Goal: Information Seeking & Learning: Check status

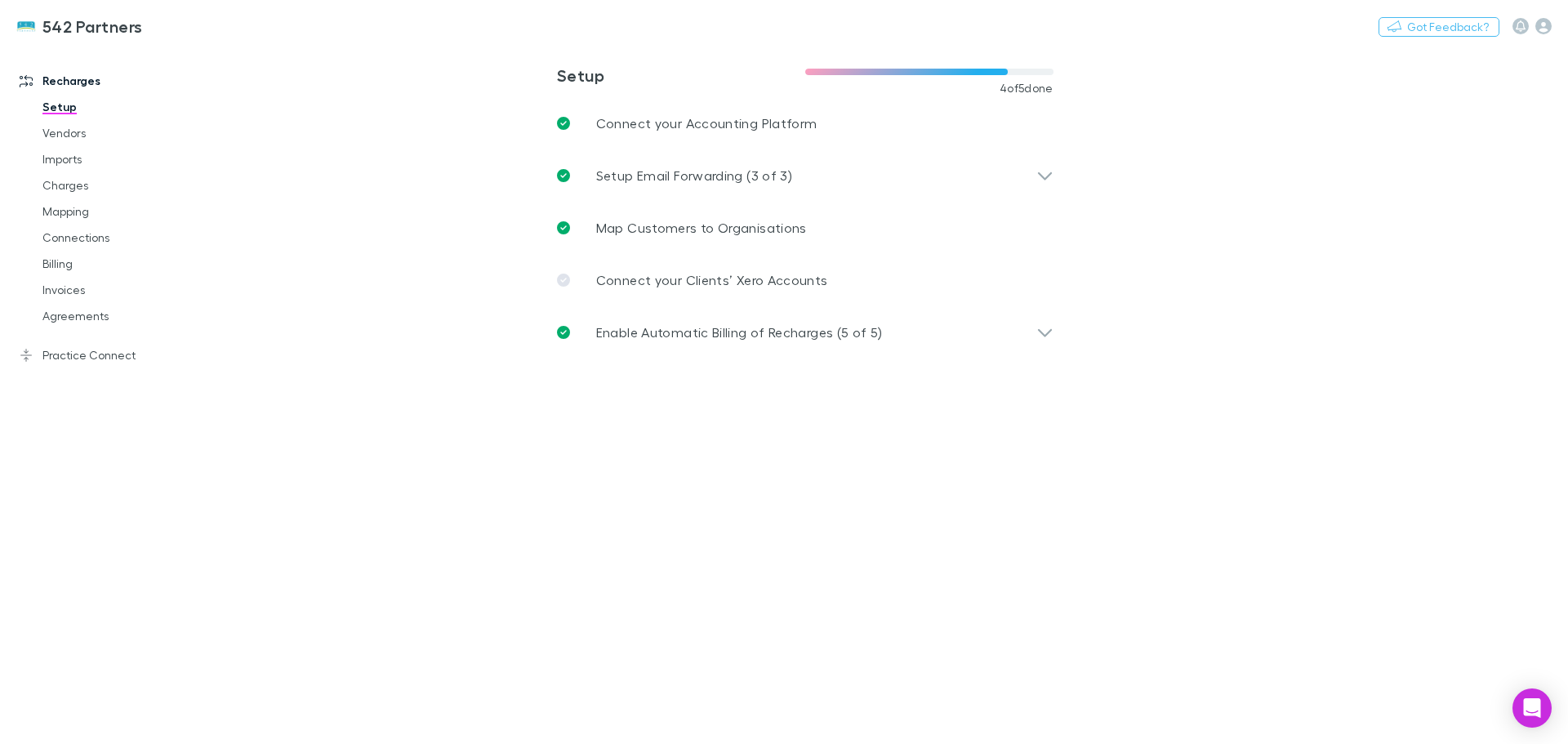
click at [84, 325] on link "Agreements" at bounding box center [124, 315] width 194 height 26
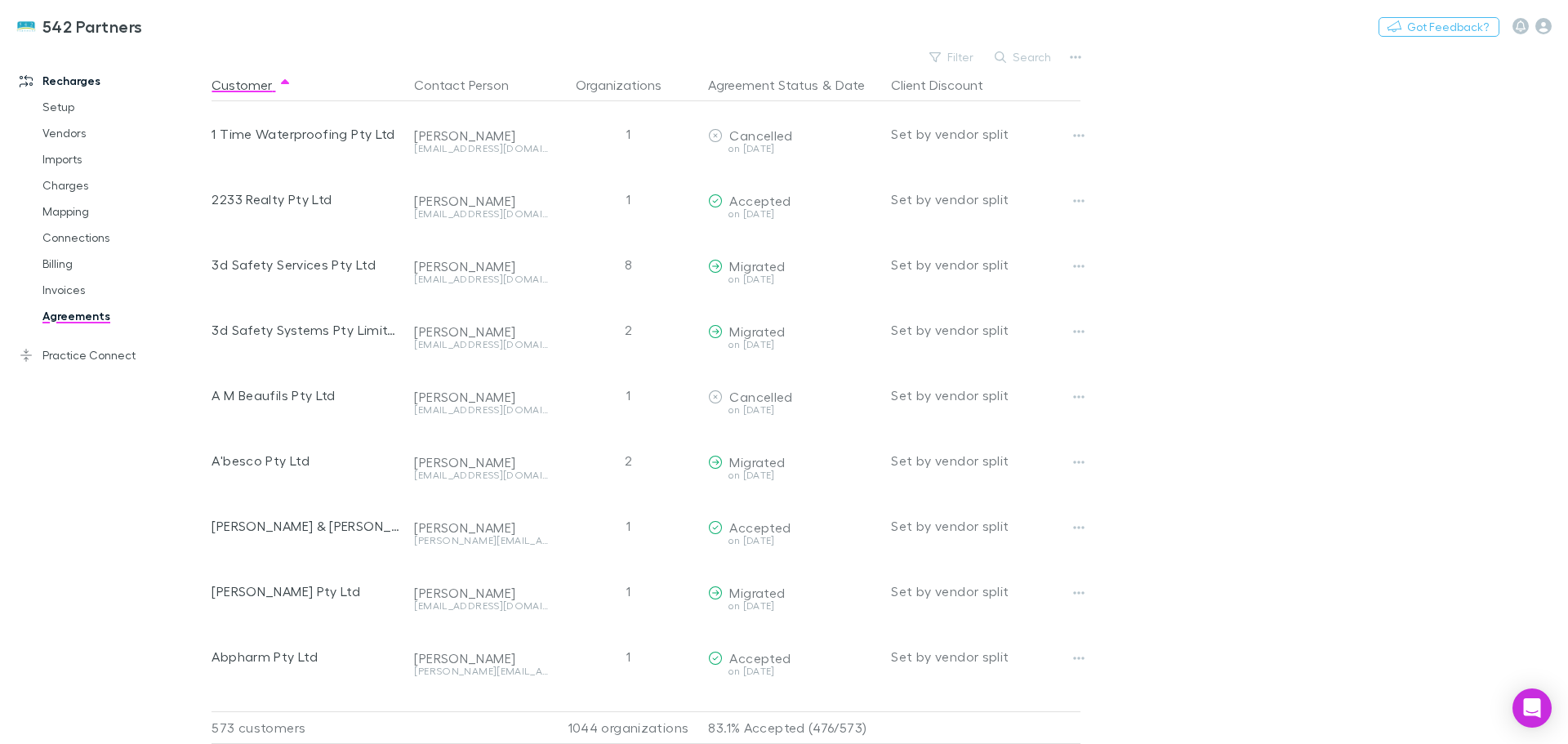
click at [1050, 60] on button "Search" at bounding box center [1024, 57] width 74 height 20
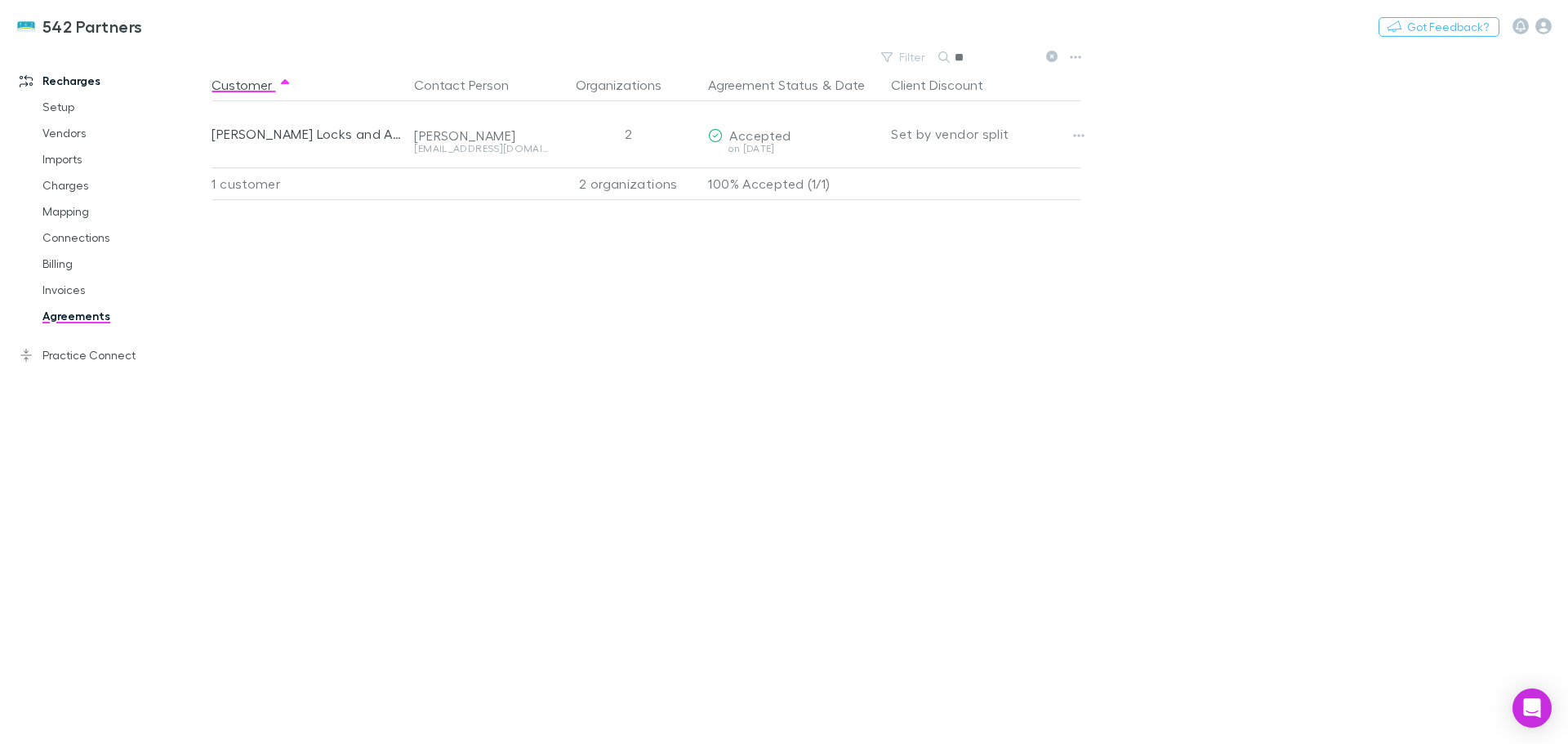
type input "*"
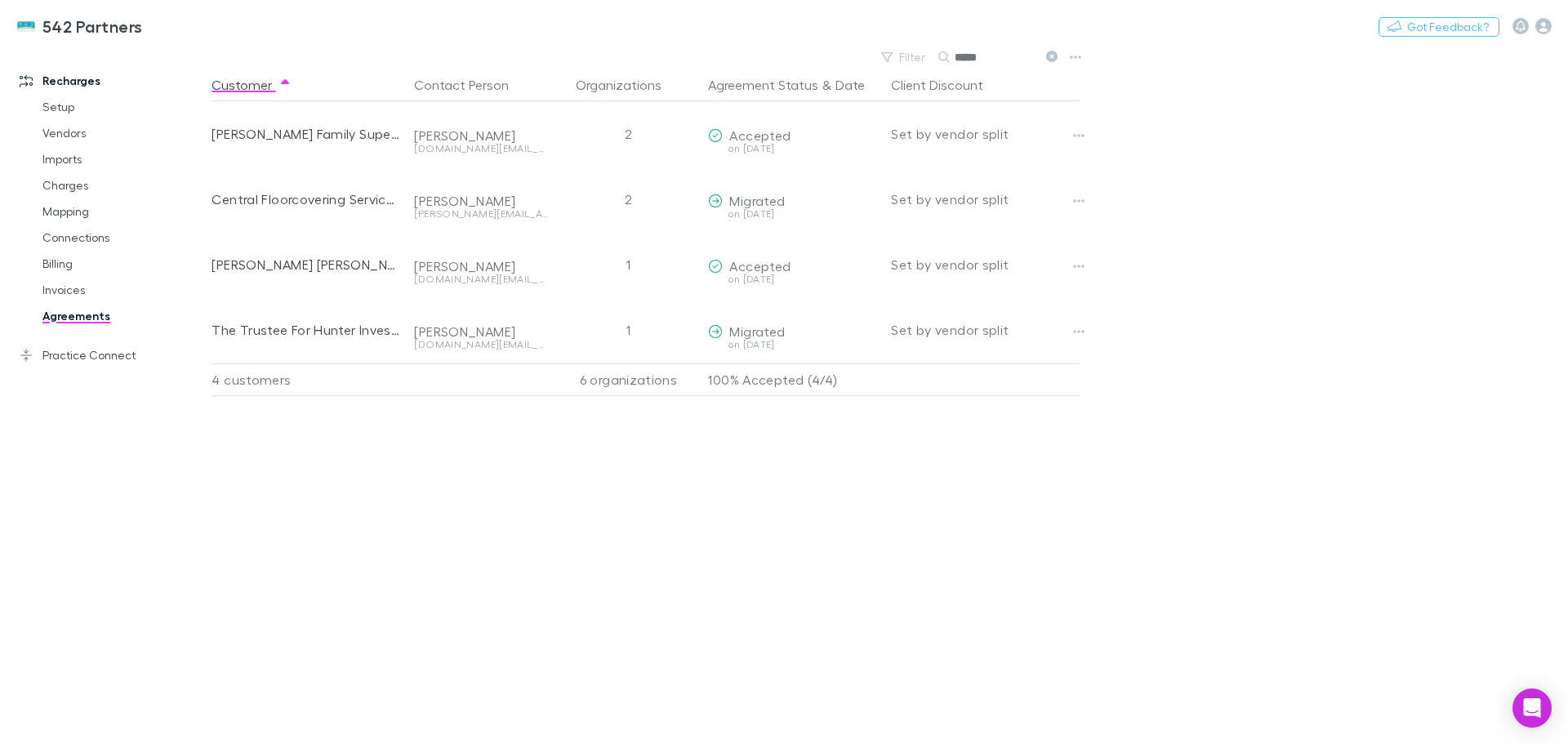
click at [1075, 338] on button "button" at bounding box center [1078, 331] width 23 height 23
click at [1028, 367] on p "Copy link to agreement" at bounding box center [978, 364] width 224 height 29
click at [1080, 268] on icon "button" at bounding box center [1078, 266] width 12 height 13
click at [335, 270] on div at bounding box center [784, 372] width 1568 height 744
click at [1086, 335] on button "button" at bounding box center [1078, 331] width 23 height 23
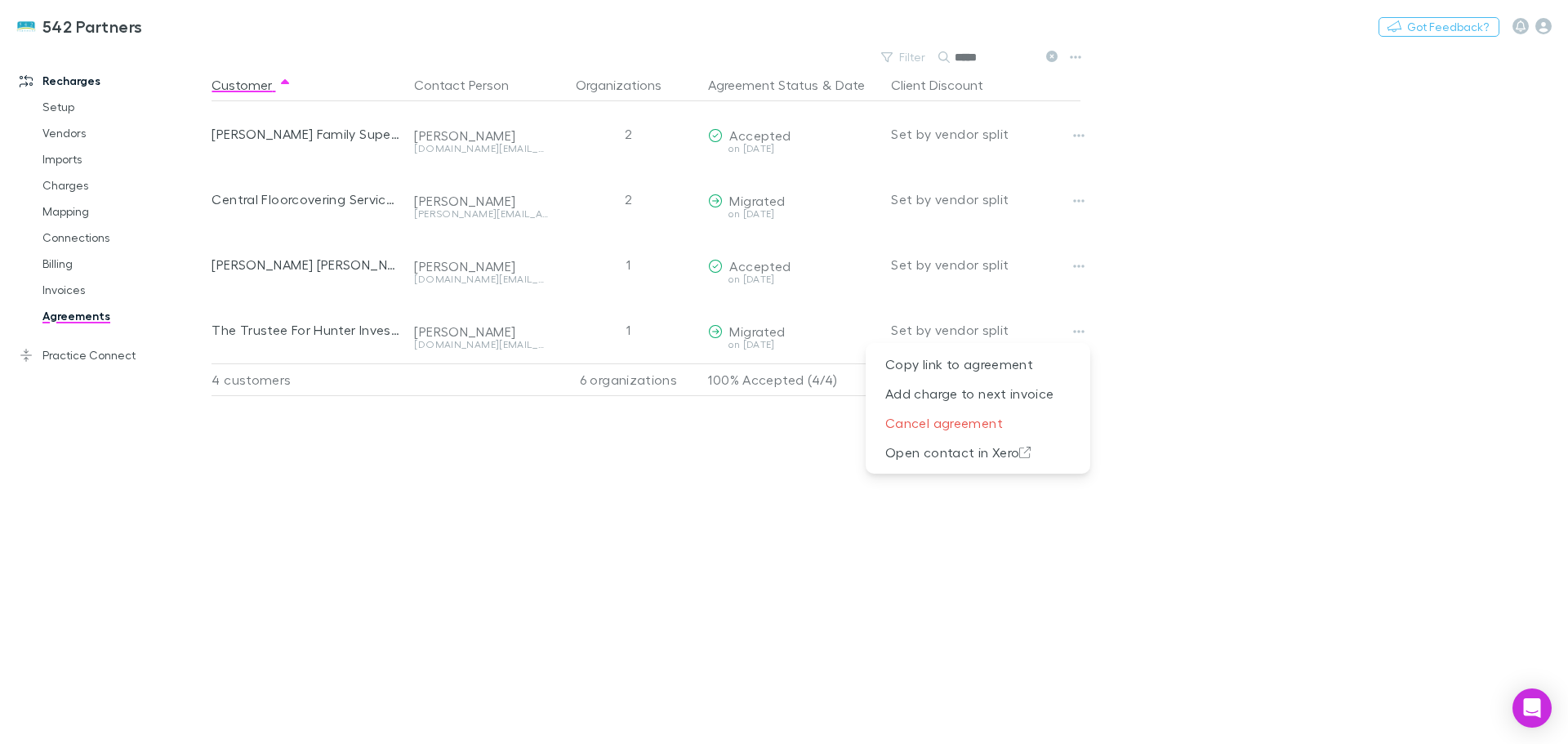
click at [549, 471] on div at bounding box center [784, 372] width 1568 height 744
click at [84, 322] on link "Agreements" at bounding box center [124, 315] width 194 height 26
drag, startPoint x: 1002, startPoint y: 53, endPoint x: 882, endPoint y: 71, distance: 121.3
click at [882, 71] on main "Filter Search ***** Customer Contact Person Organizations Agreement Status & Da…" at bounding box center [889, 394] width 1356 height 698
type input "*"
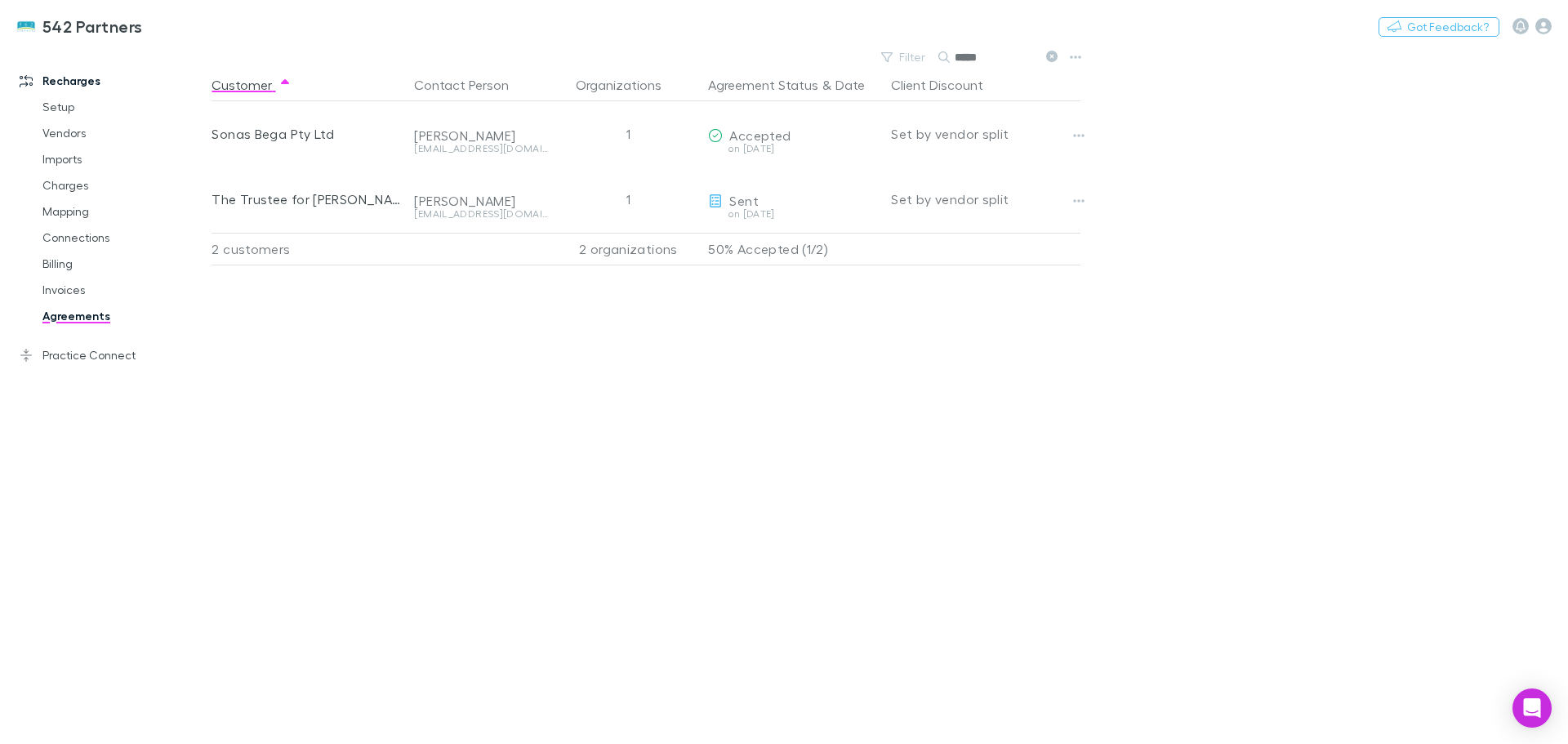
type input "*****"
click at [91, 269] on link "Billing" at bounding box center [124, 263] width 194 height 26
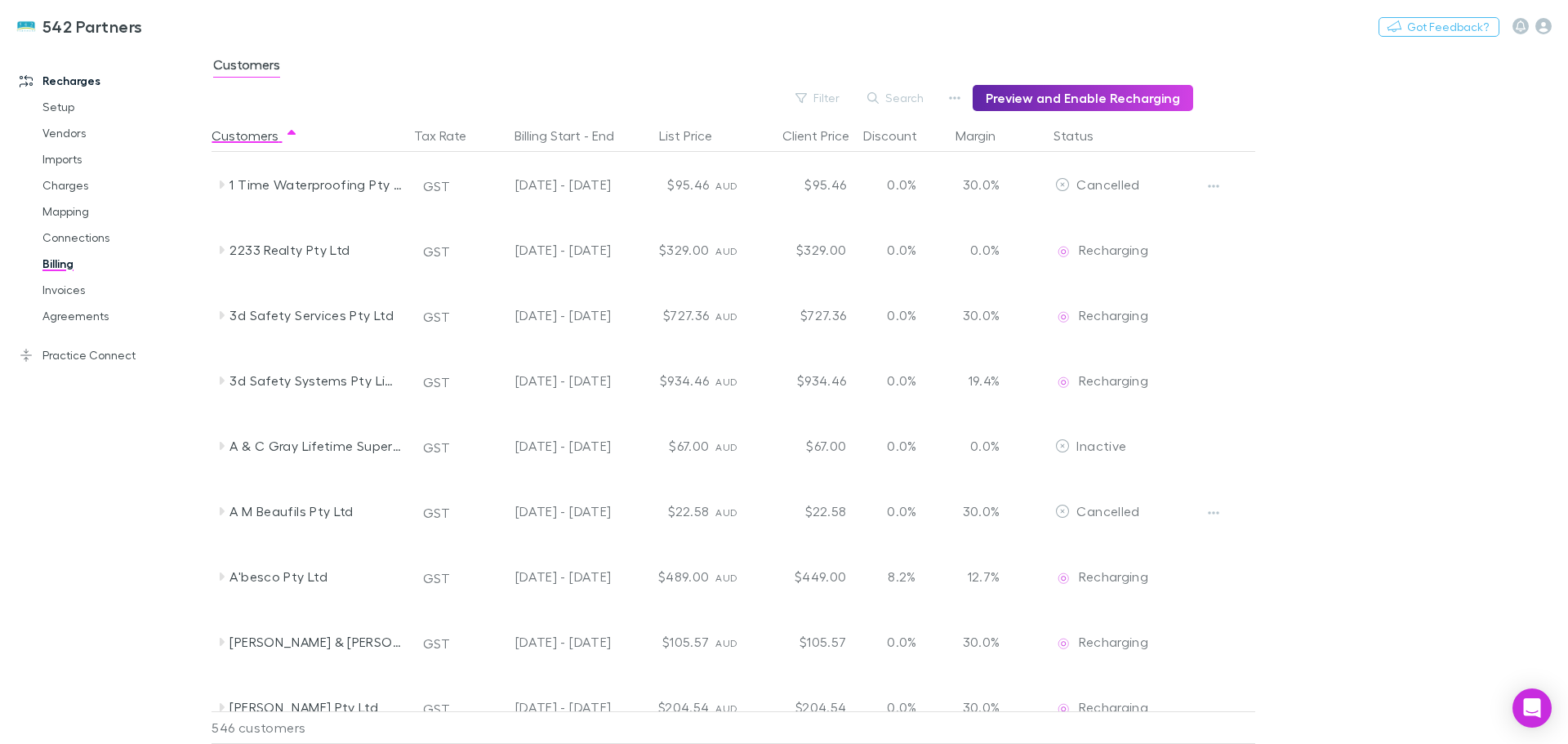
click at [878, 99] on icon "button" at bounding box center [873, 98] width 12 height 12
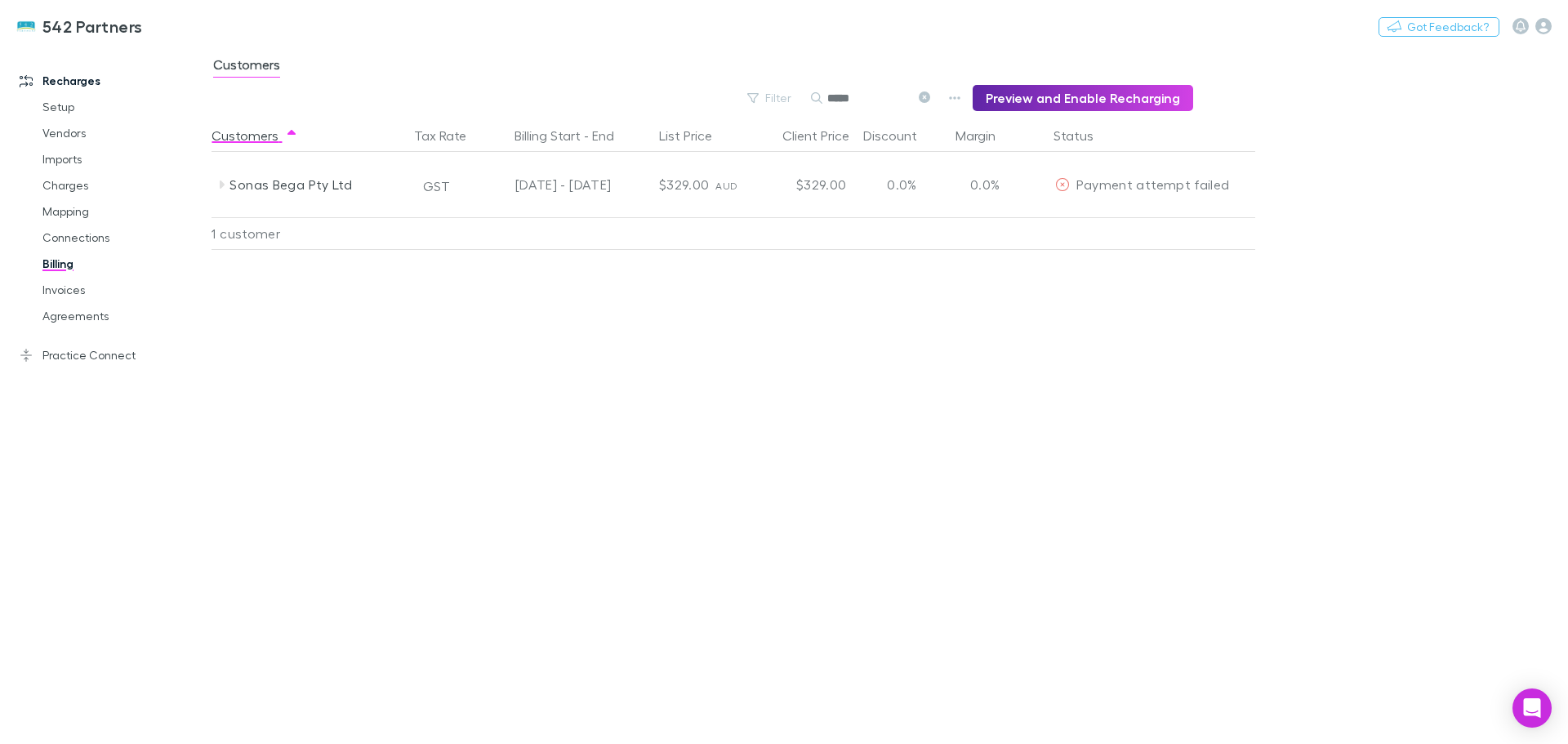
type input "*****"
click at [1136, 190] on span "Payment attempt failed" at bounding box center [1153, 184] width 153 height 15
click at [559, 184] on div "[DATE] - [DATE]" at bounding box center [543, 184] width 134 height 65
click at [903, 156] on div "0.0%" at bounding box center [901, 184] width 98 height 65
click at [1199, 187] on div at bounding box center [1226, 184] width 61 height 65
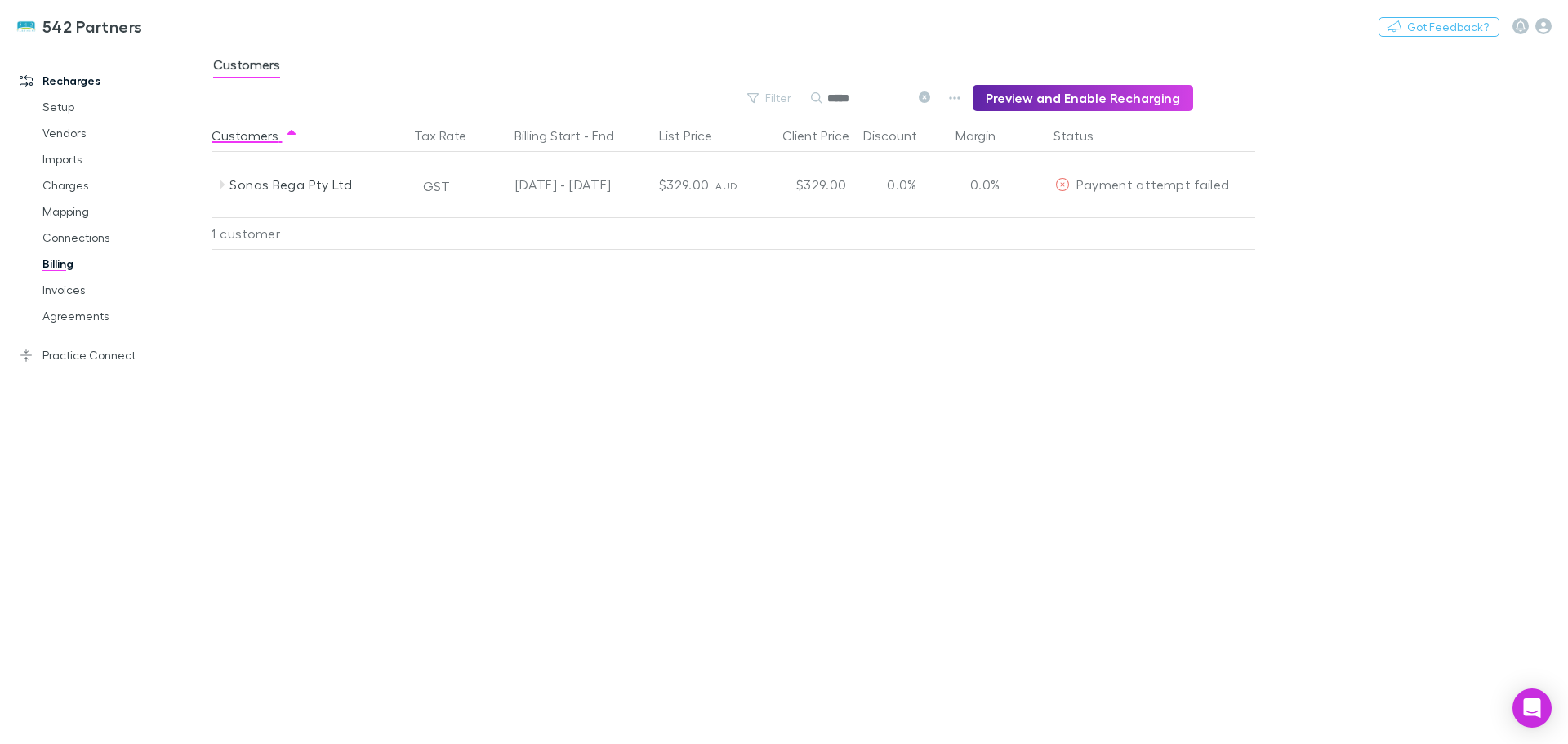
click at [1199, 188] on div at bounding box center [1226, 184] width 61 height 65
click at [1049, 190] on div "Payment attempt failed" at bounding box center [1122, 184] width 147 height 65
click at [1069, 187] on icon at bounding box center [1062, 184] width 15 height 13
click at [839, 231] on div "$329.00" at bounding box center [805, 230] width 98 height 26
click at [253, 236] on div "ASIC" at bounding box center [315, 230] width 170 height 26
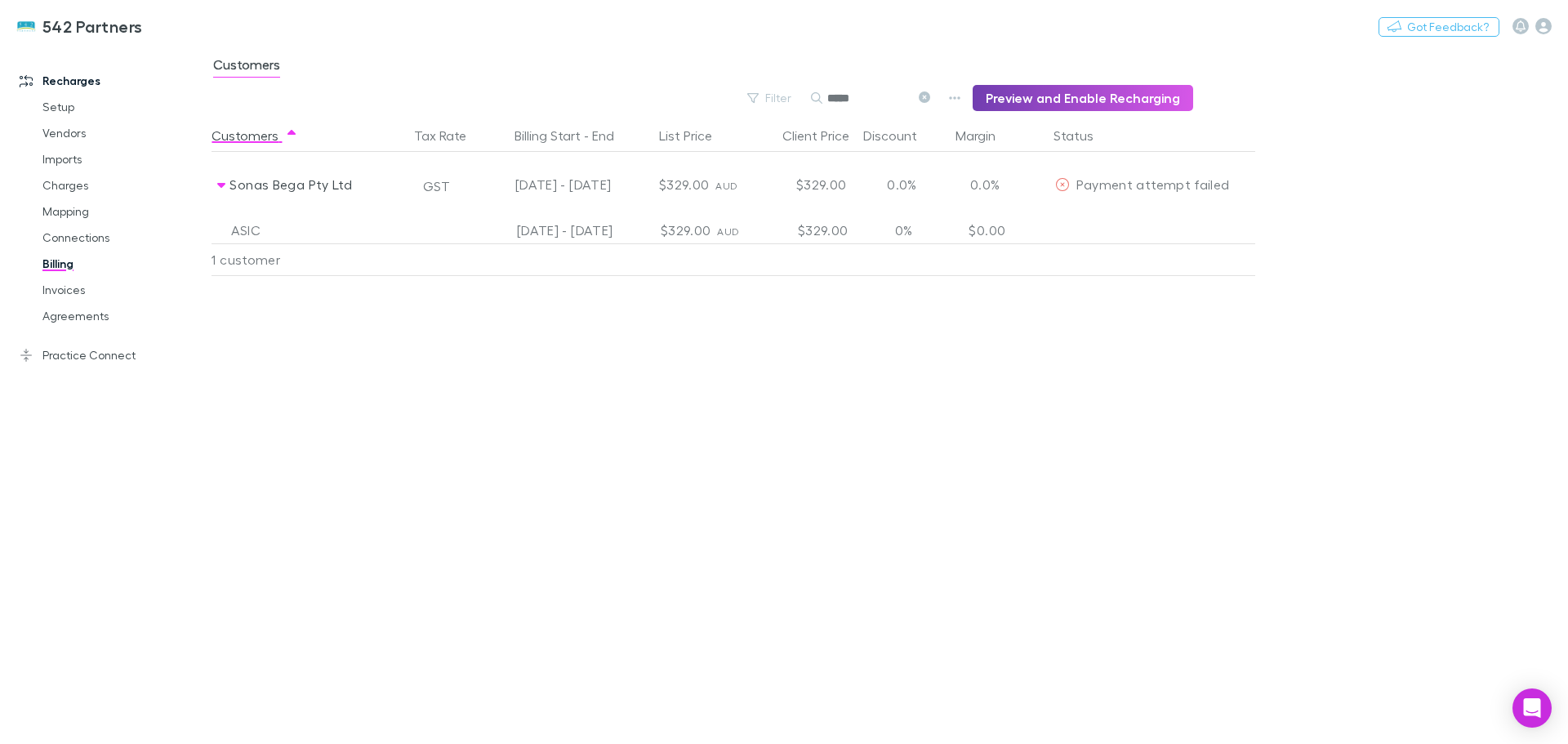
click at [1056, 100] on button "Preview and Enable Recharging" at bounding box center [1082, 97] width 221 height 26
click at [1066, 184] on icon at bounding box center [1062, 184] width 15 height 13
click at [1063, 184] on icon at bounding box center [1062, 184] width 13 height 13
click at [1020, 184] on icon "Edit" at bounding box center [1017, 184] width 12 height 12
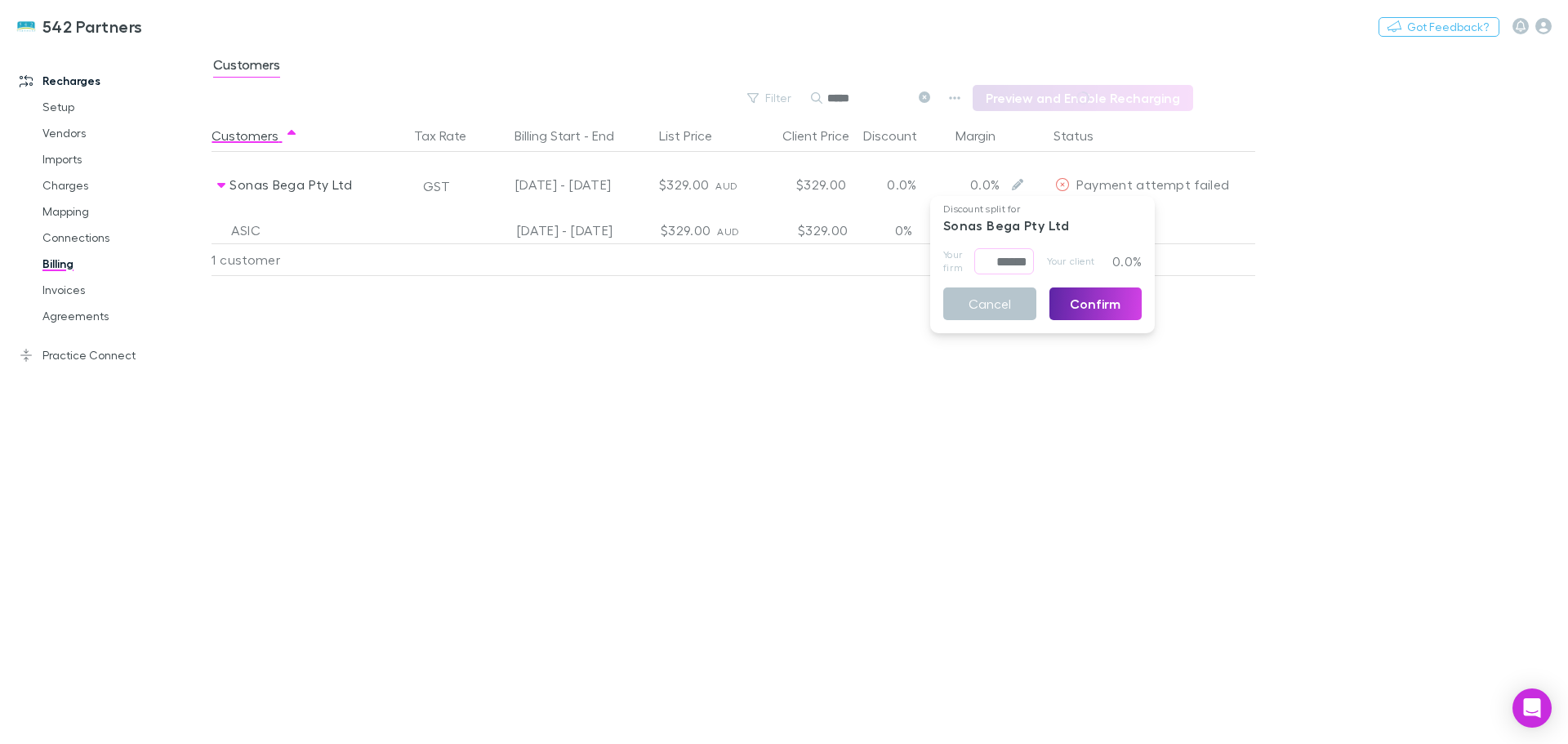
click at [987, 309] on button "Cancel" at bounding box center [989, 303] width 93 height 33
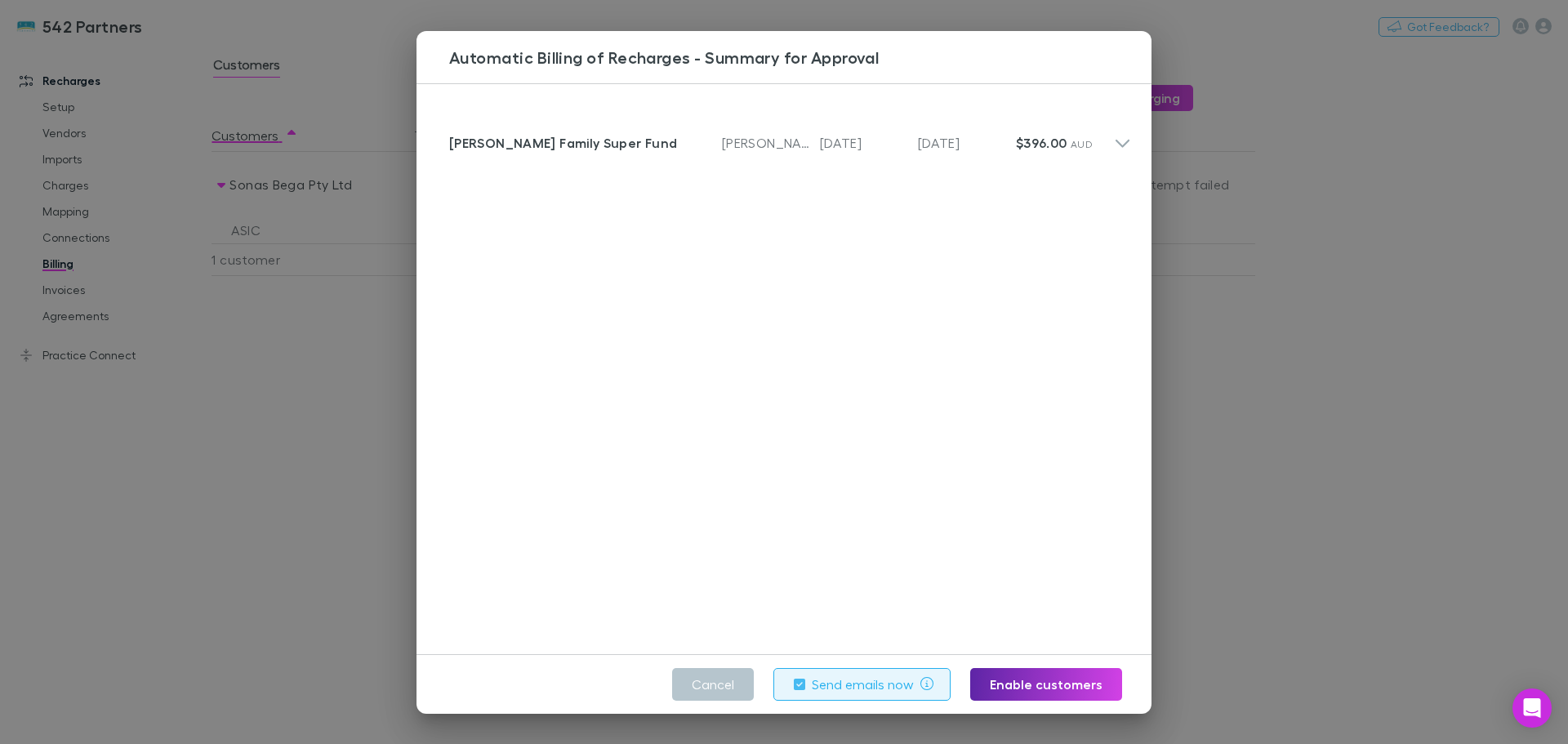
click at [715, 670] on button "Cancel" at bounding box center [713, 684] width 82 height 33
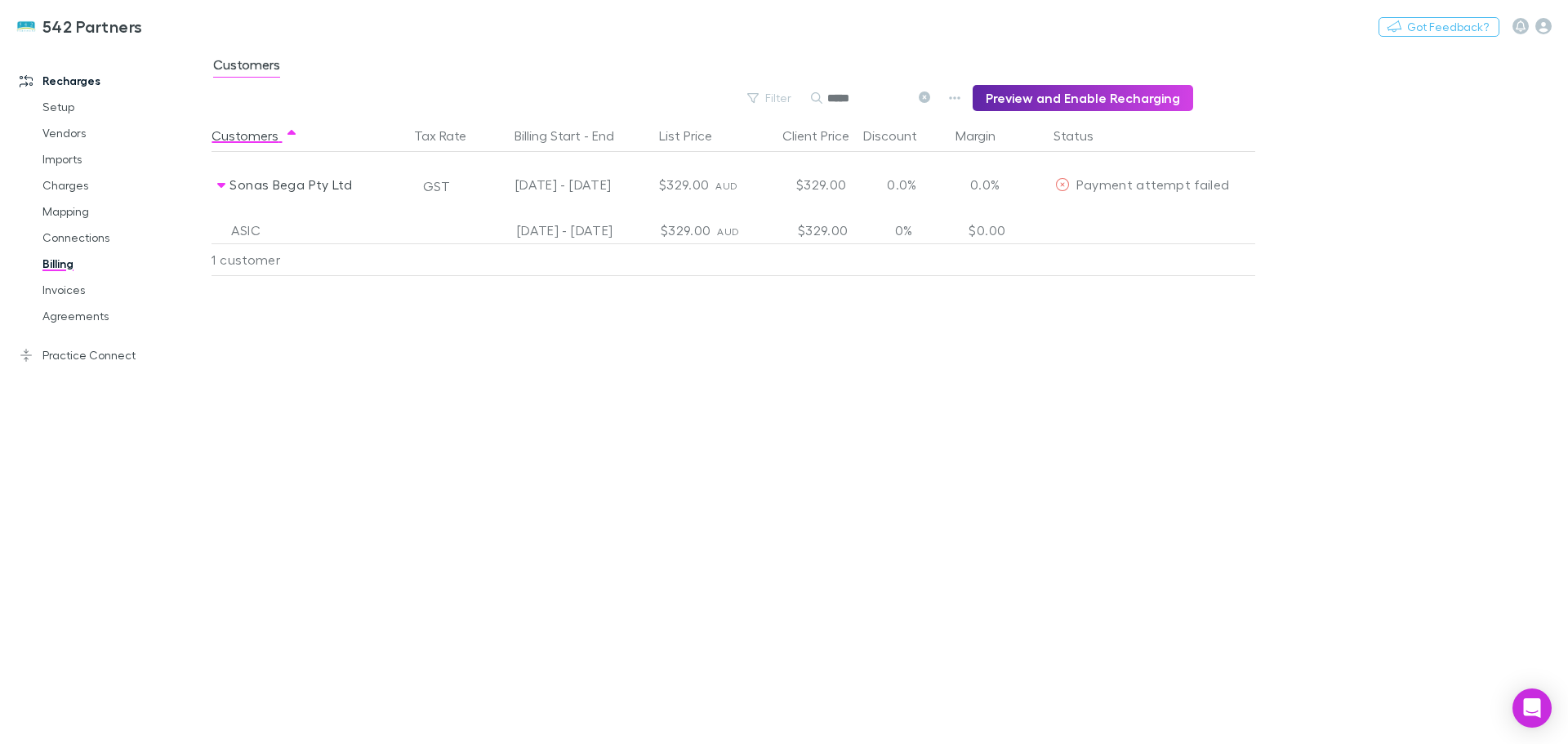
click at [1213, 183] on div at bounding box center [1226, 184] width 61 height 65
click at [65, 319] on link "Agreements" at bounding box center [124, 315] width 194 height 26
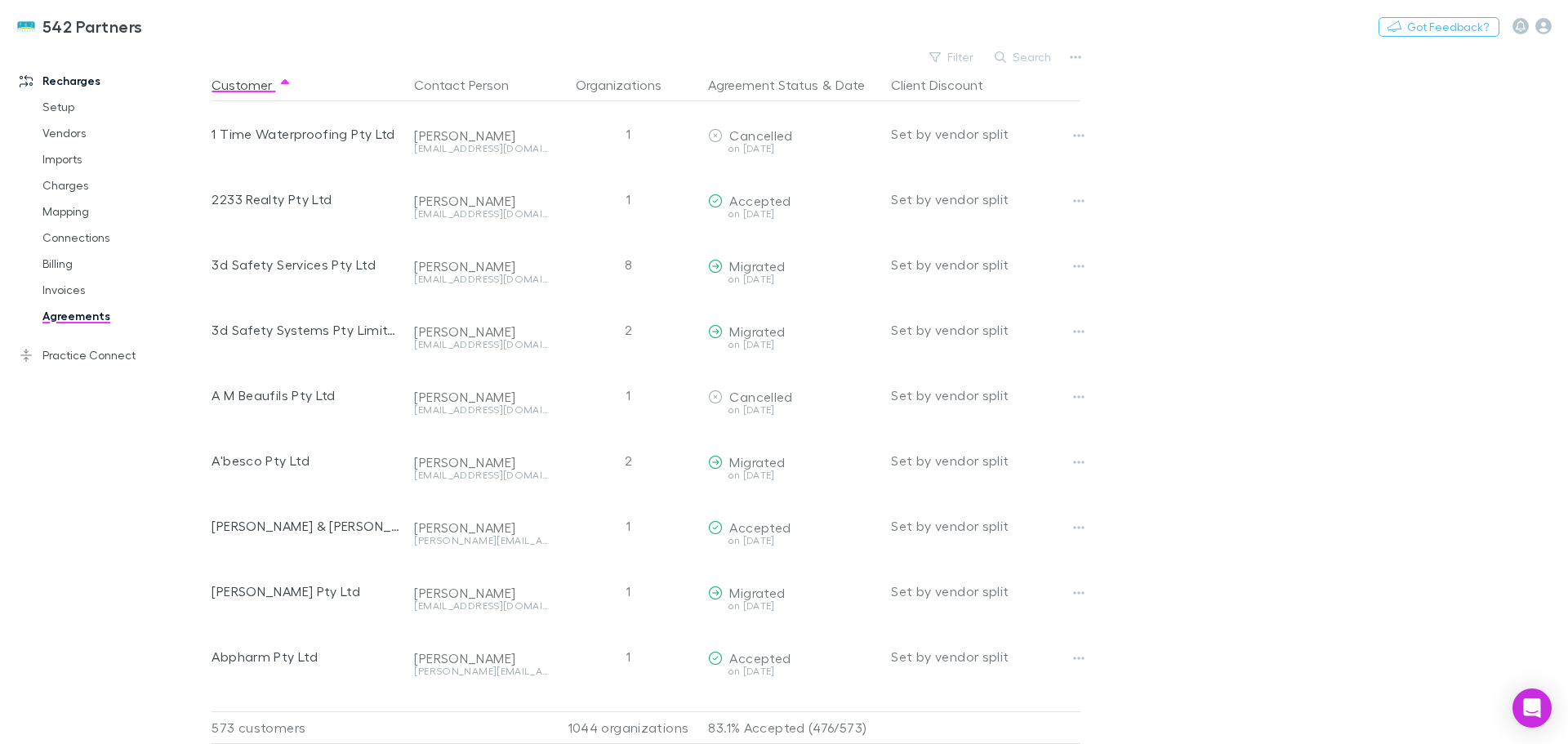
click at [1016, 60] on button "Search" at bounding box center [1024, 57] width 74 height 20
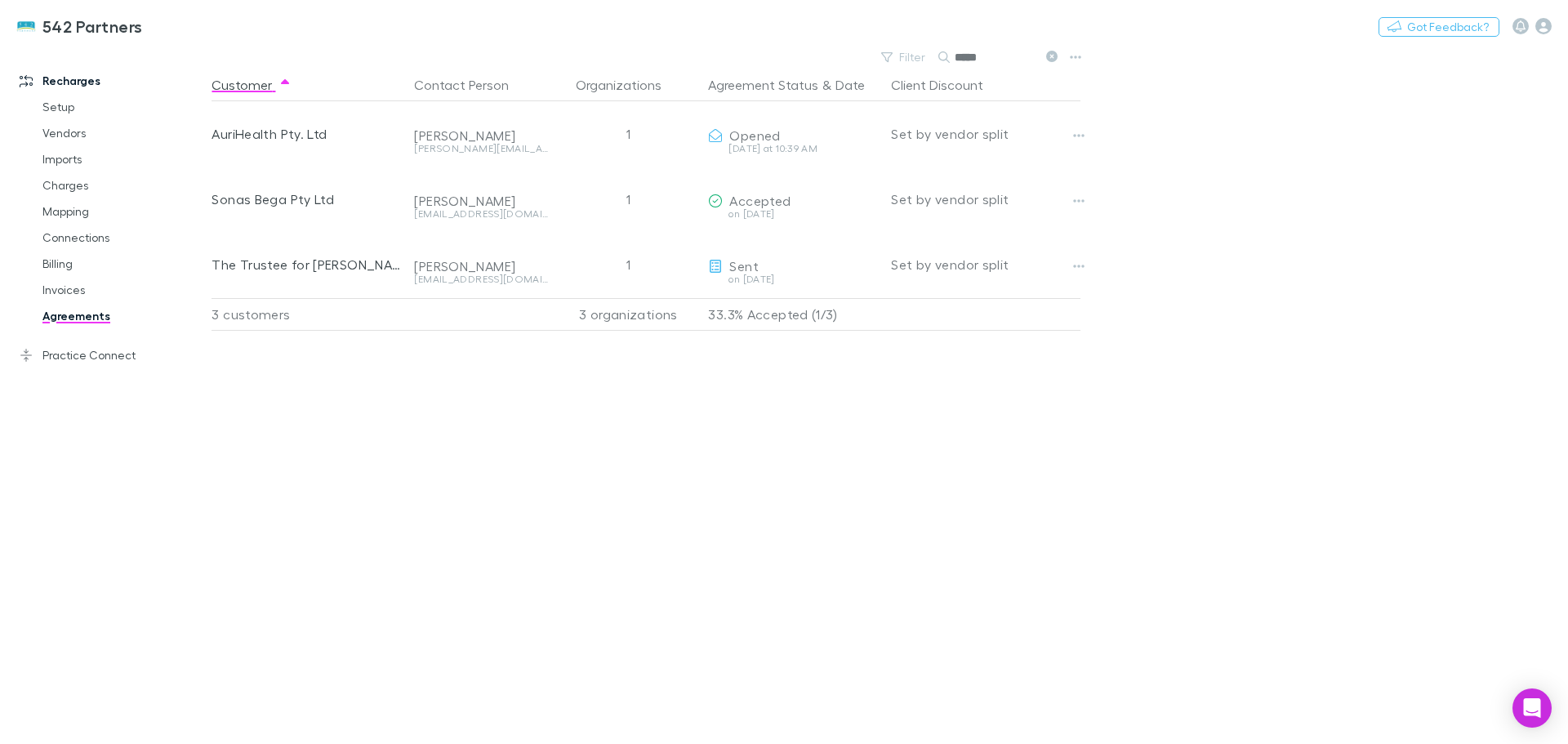
type input "*****"
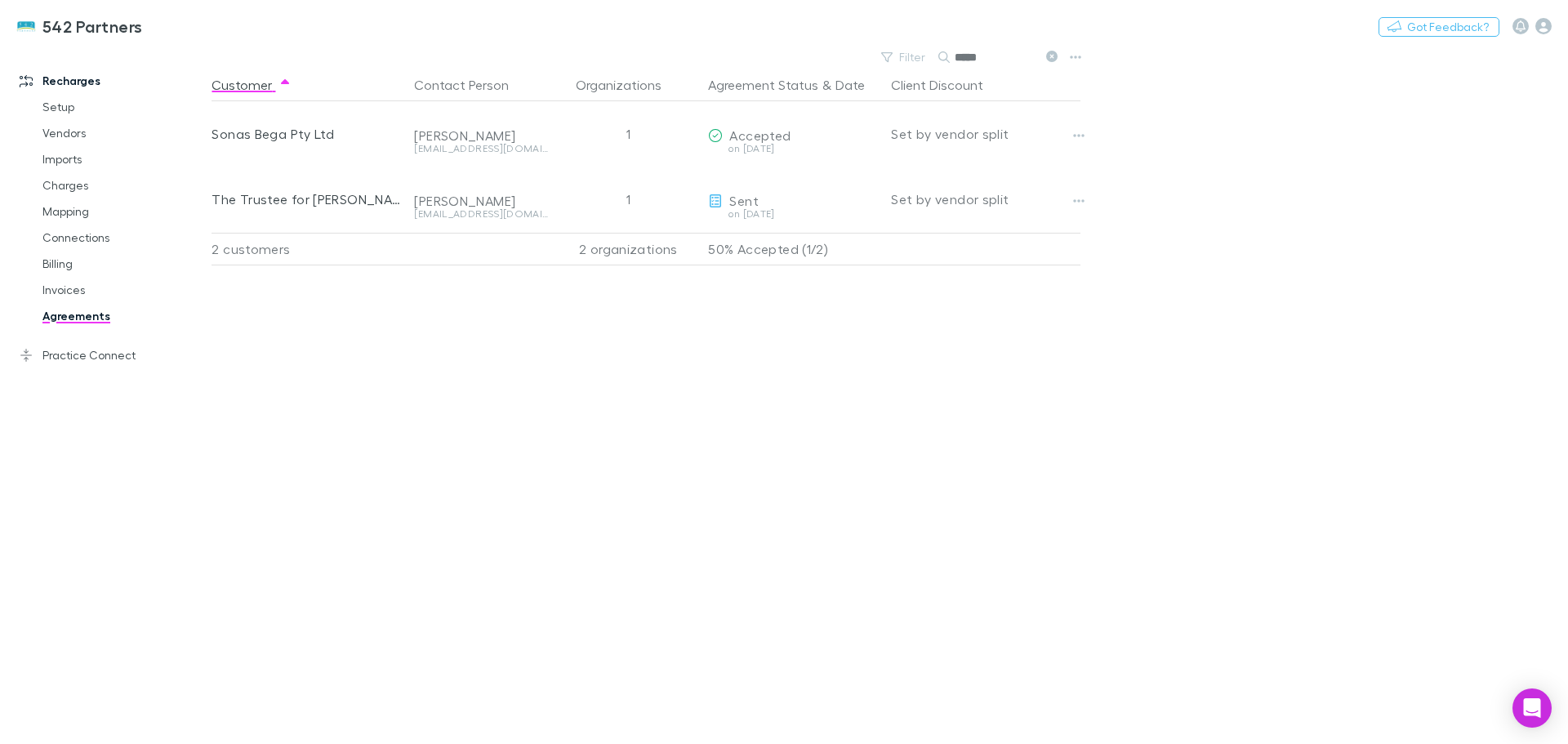
click at [769, 134] on span "Accepted" at bounding box center [759, 134] width 61 height 15
click at [1076, 134] on icon "button" at bounding box center [1079, 135] width 12 height 4
click at [776, 144] on div at bounding box center [784, 372] width 1568 height 744
click at [622, 134] on div "1" at bounding box center [628, 134] width 147 height 65
click at [448, 147] on div "[EMAIL_ADDRESS][DOMAIN_NAME]" at bounding box center [481, 148] width 134 height 10
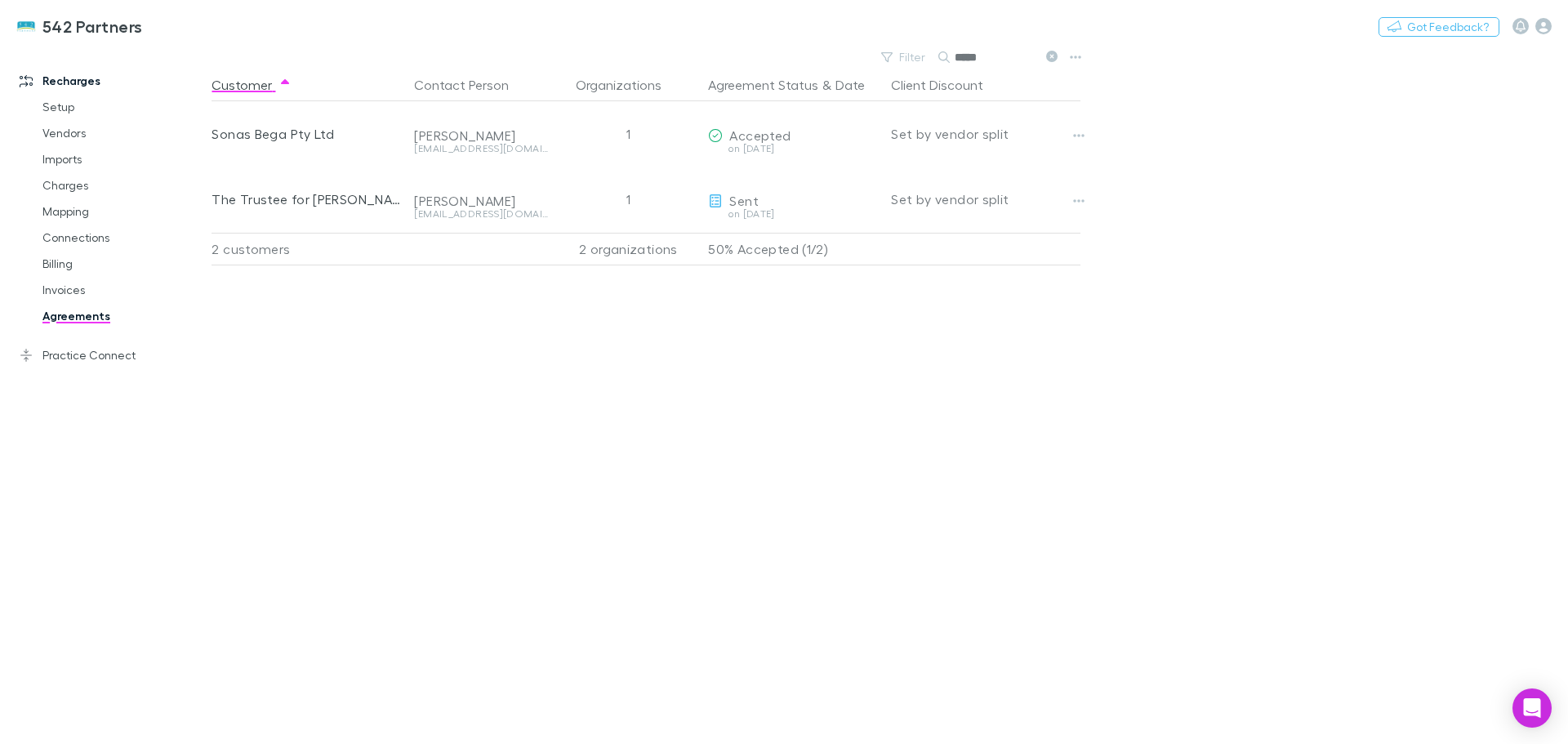
click at [273, 134] on div "Sonas Bega Pty Ltd" at bounding box center [306, 134] width 190 height 65
click at [500, 105] on div "[PERSON_NAME]" at bounding box center [481, 122] width 134 height 43
click at [507, 145] on div "[EMAIL_ADDRESS][DOMAIN_NAME]" at bounding box center [481, 148] width 134 height 10
click at [754, 134] on span "Accepted" at bounding box center [759, 134] width 61 height 15
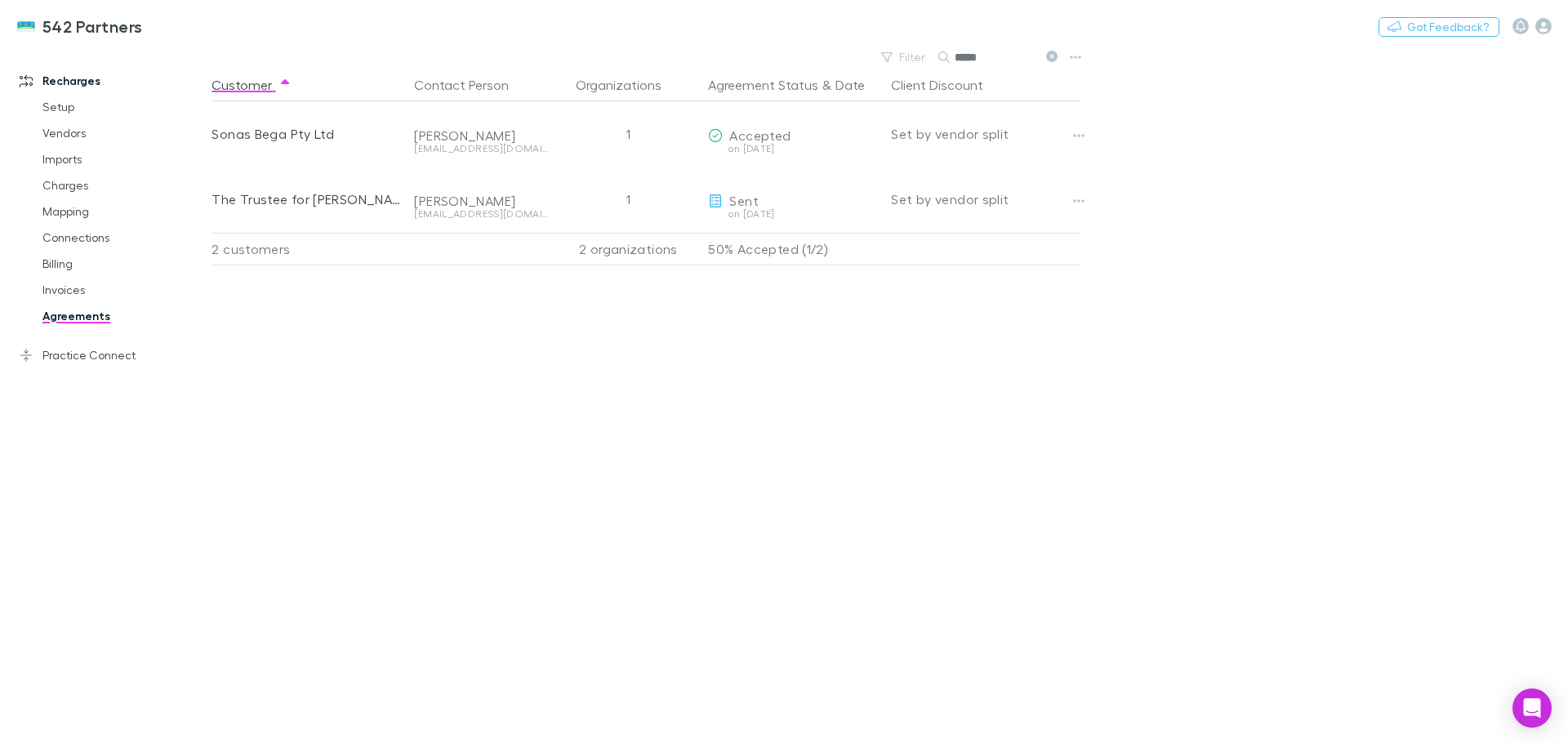
click at [64, 263] on link "Billing" at bounding box center [124, 263] width 194 height 26
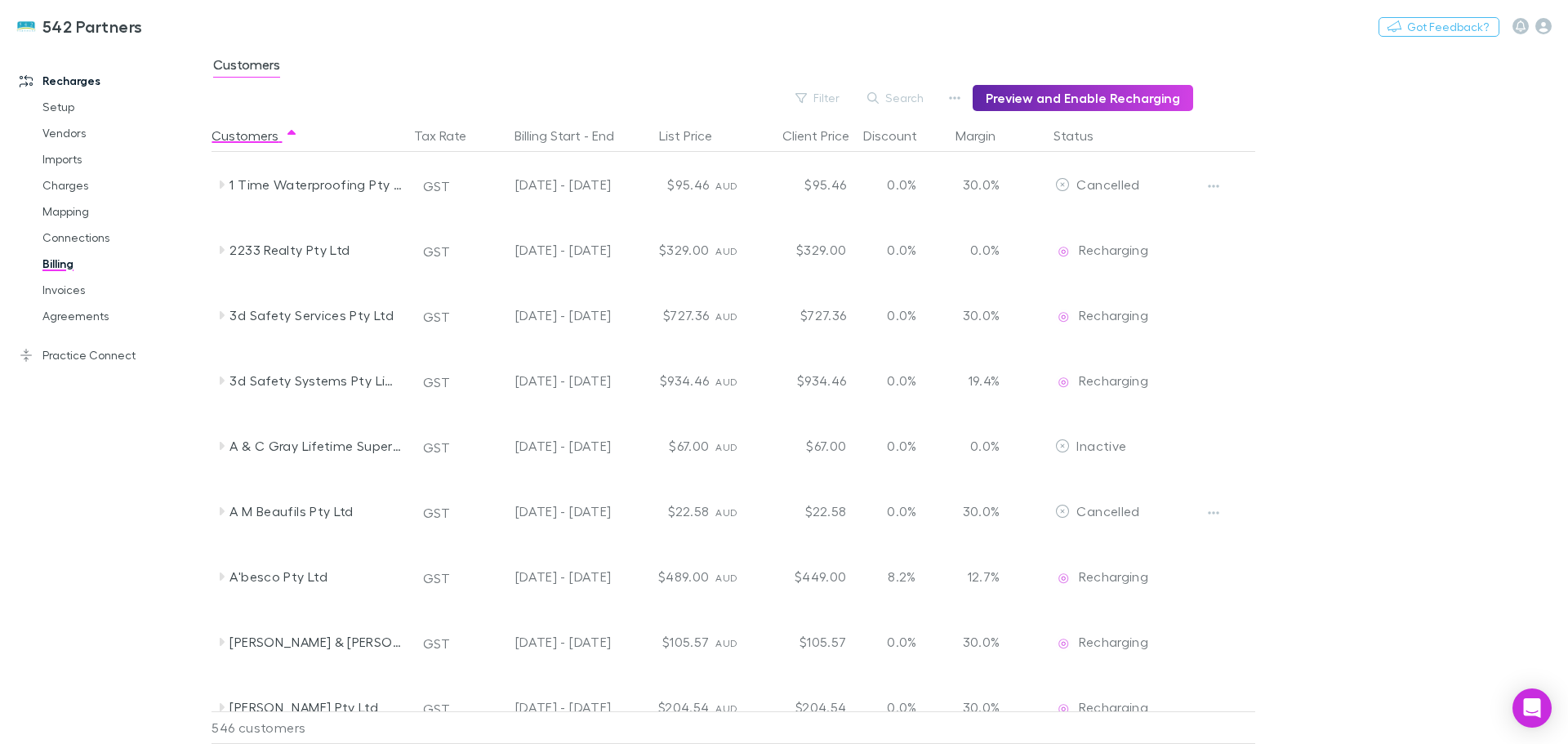
click at [923, 98] on button "Search" at bounding box center [897, 98] width 74 height 20
click at [66, 293] on link "Invoices" at bounding box center [124, 290] width 194 height 26
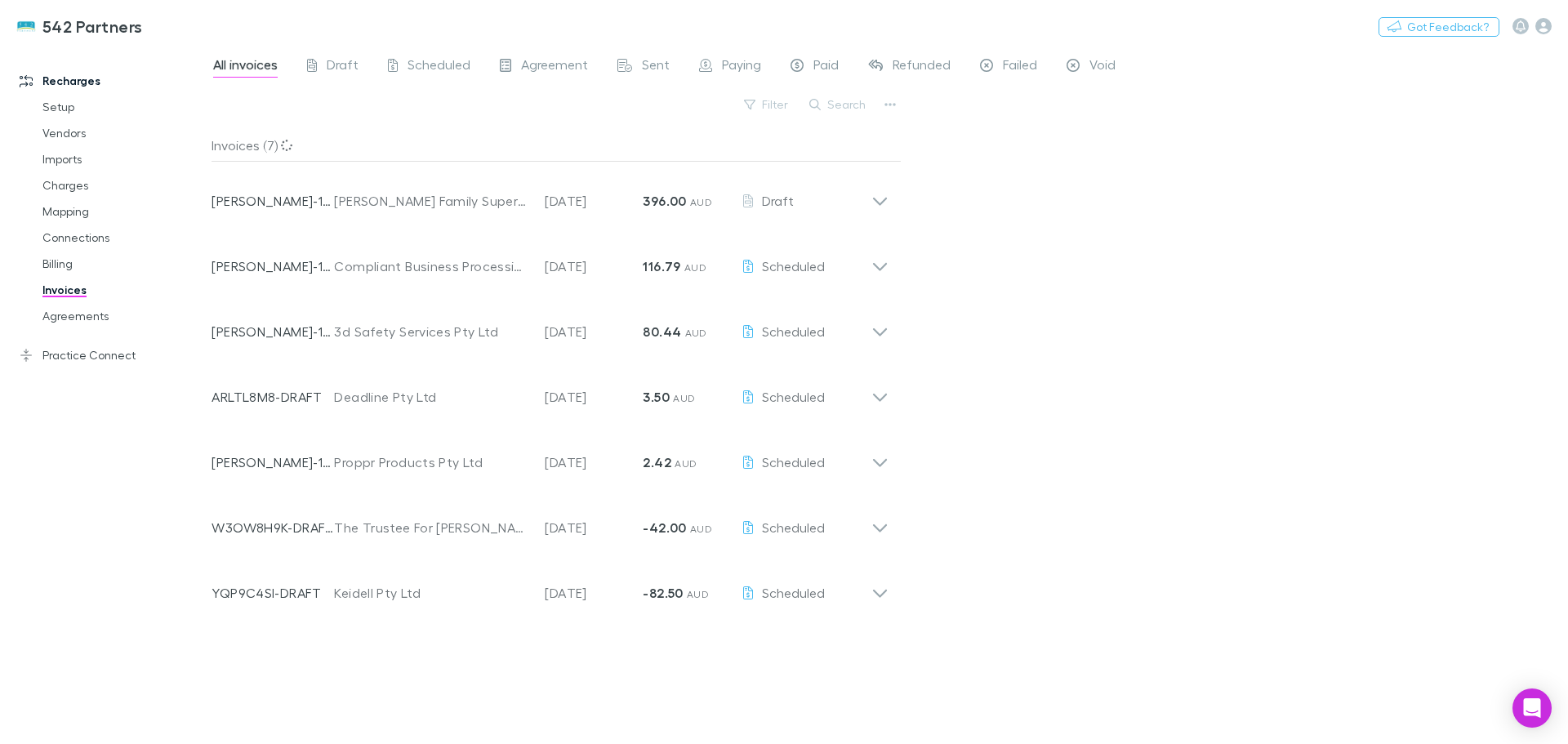
click at [831, 103] on button "Search" at bounding box center [839, 104] width 74 height 20
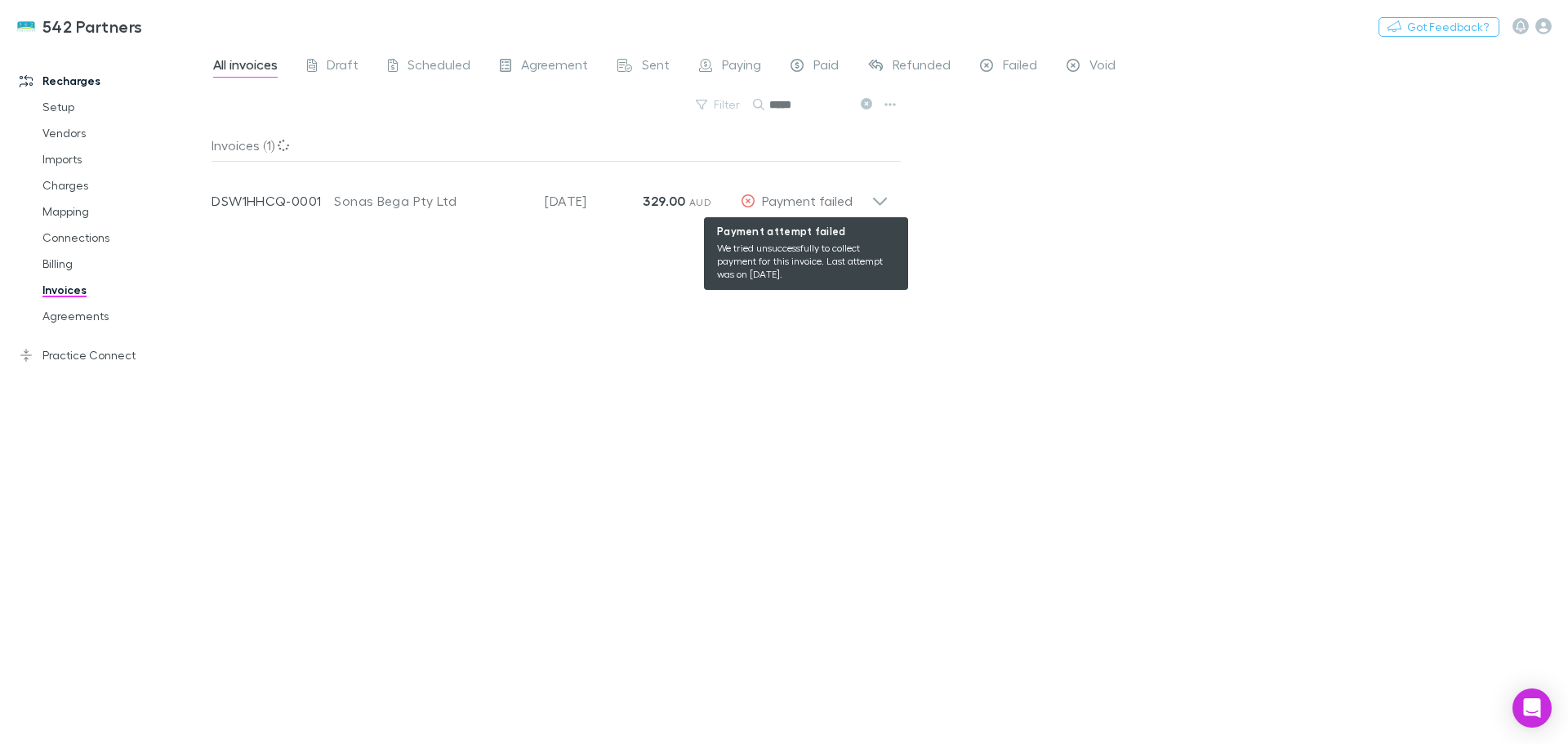
type input "*****"
click at [868, 203] on div "Payment failed" at bounding box center [806, 201] width 131 height 20
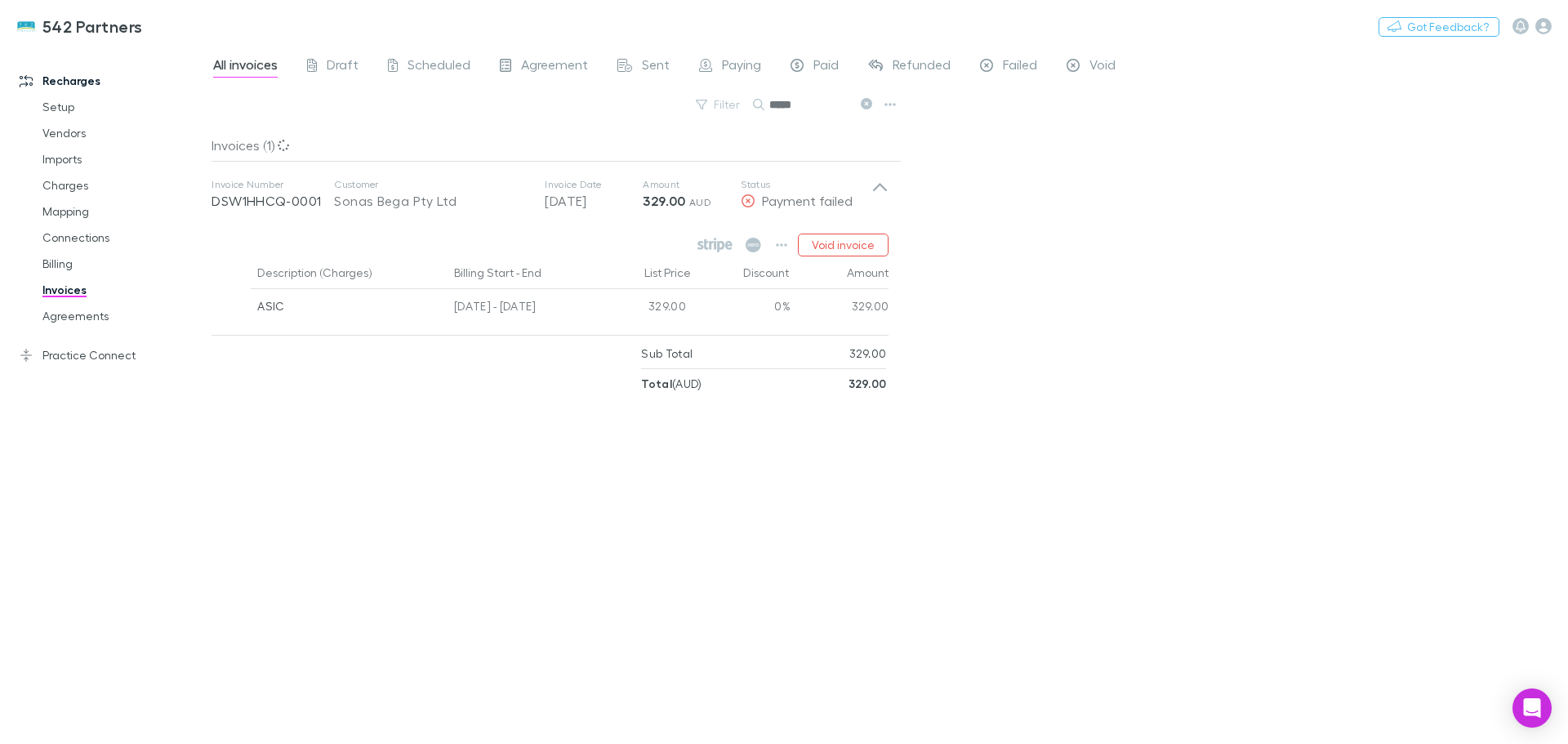
click at [779, 243] on icon "button" at bounding box center [781, 244] width 12 height 13
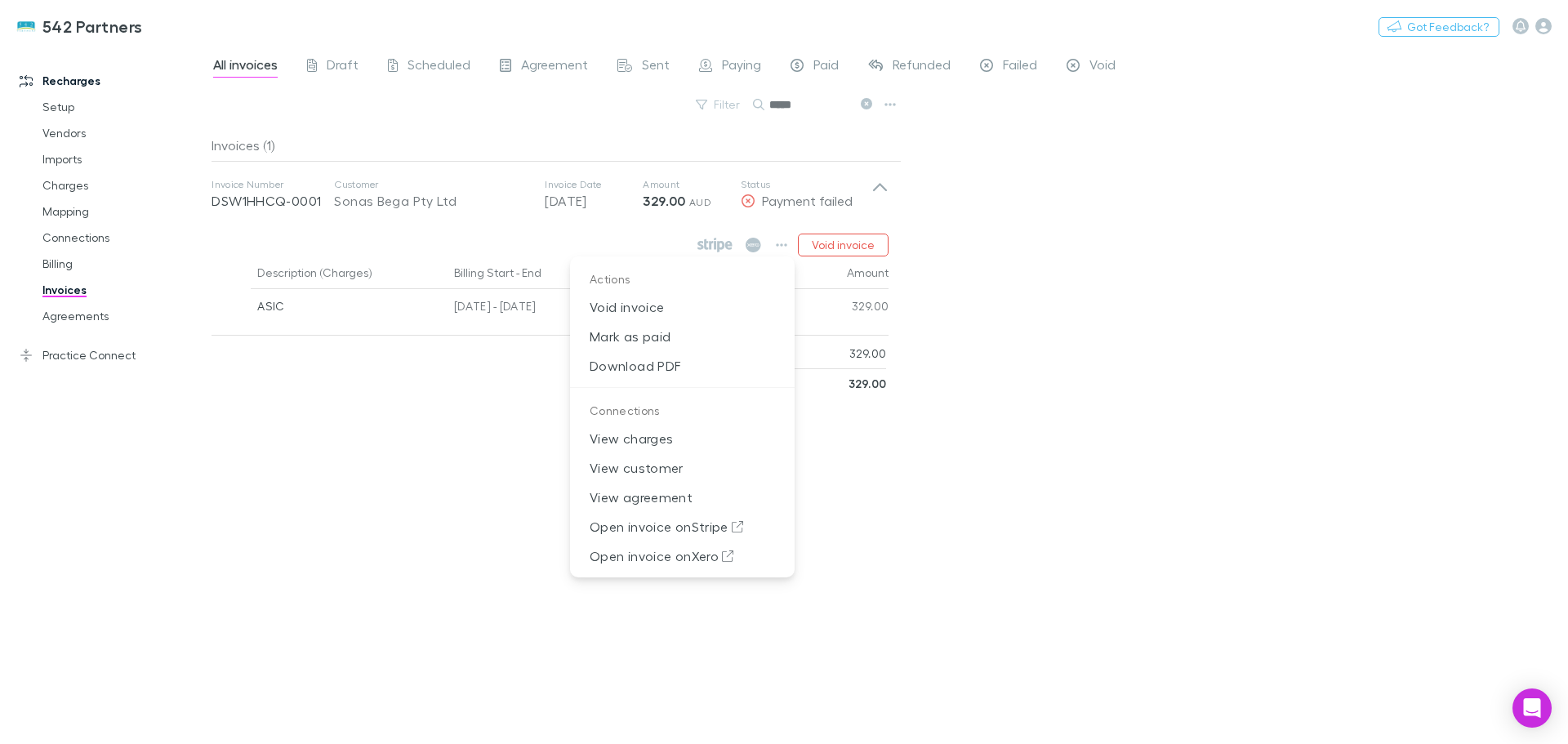
click at [724, 246] on div at bounding box center [784, 372] width 1568 height 744
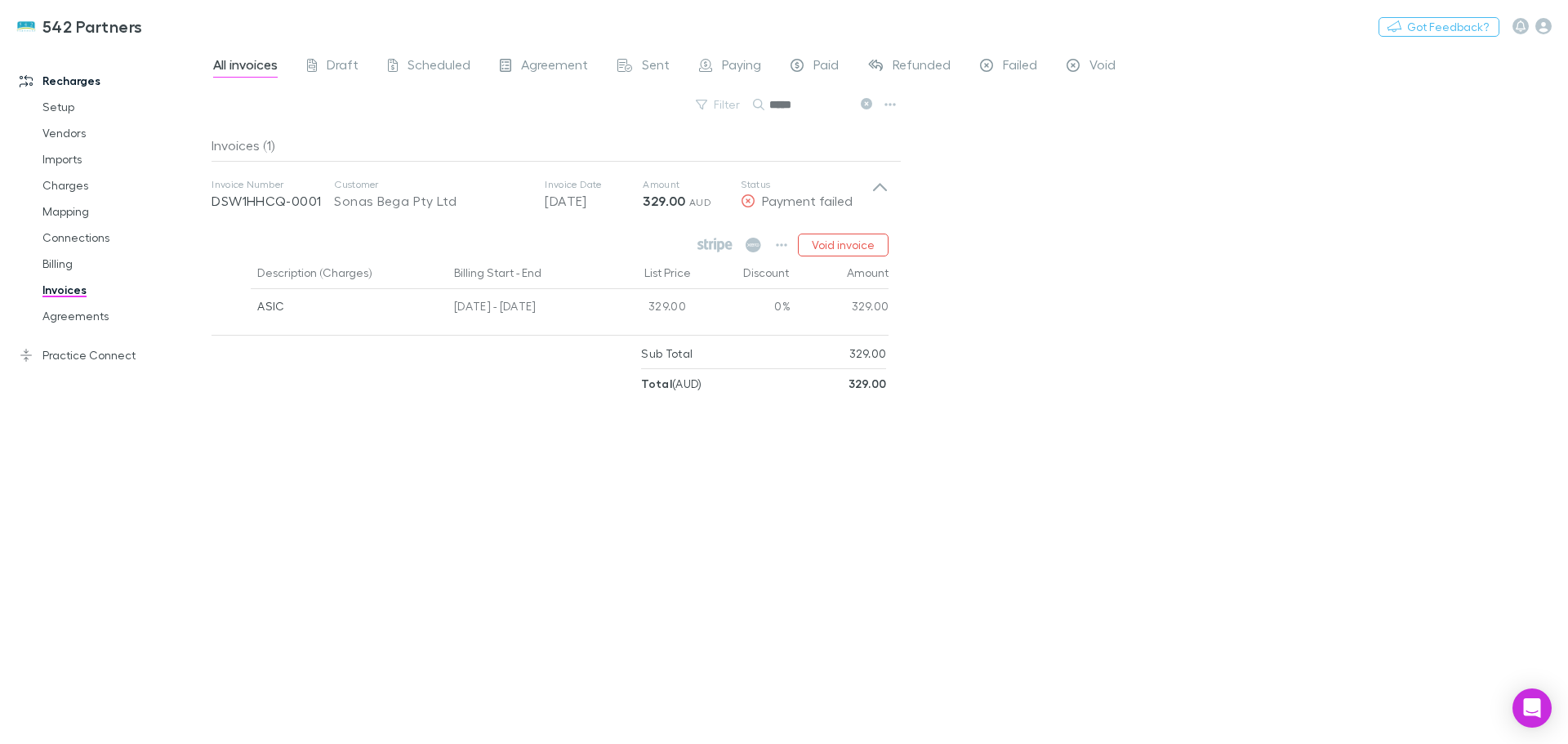
click at [758, 245] on icon at bounding box center [758, 245] width 4 height 4
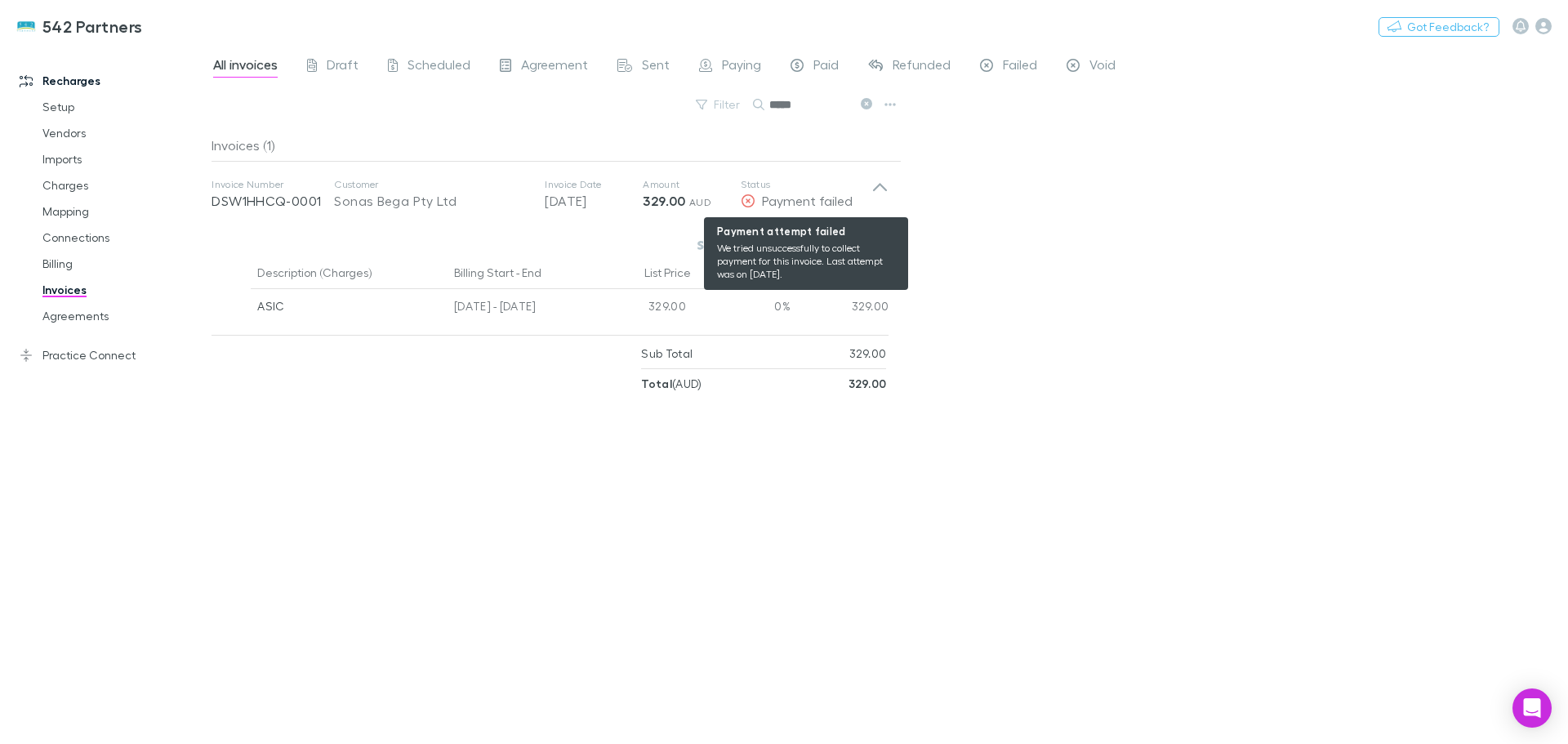
click at [762, 200] on span "Payment failed" at bounding box center [808, 200] width 91 height 15
click at [762, 202] on span "Payment failed" at bounding box center [808, 200] width 91 height 15
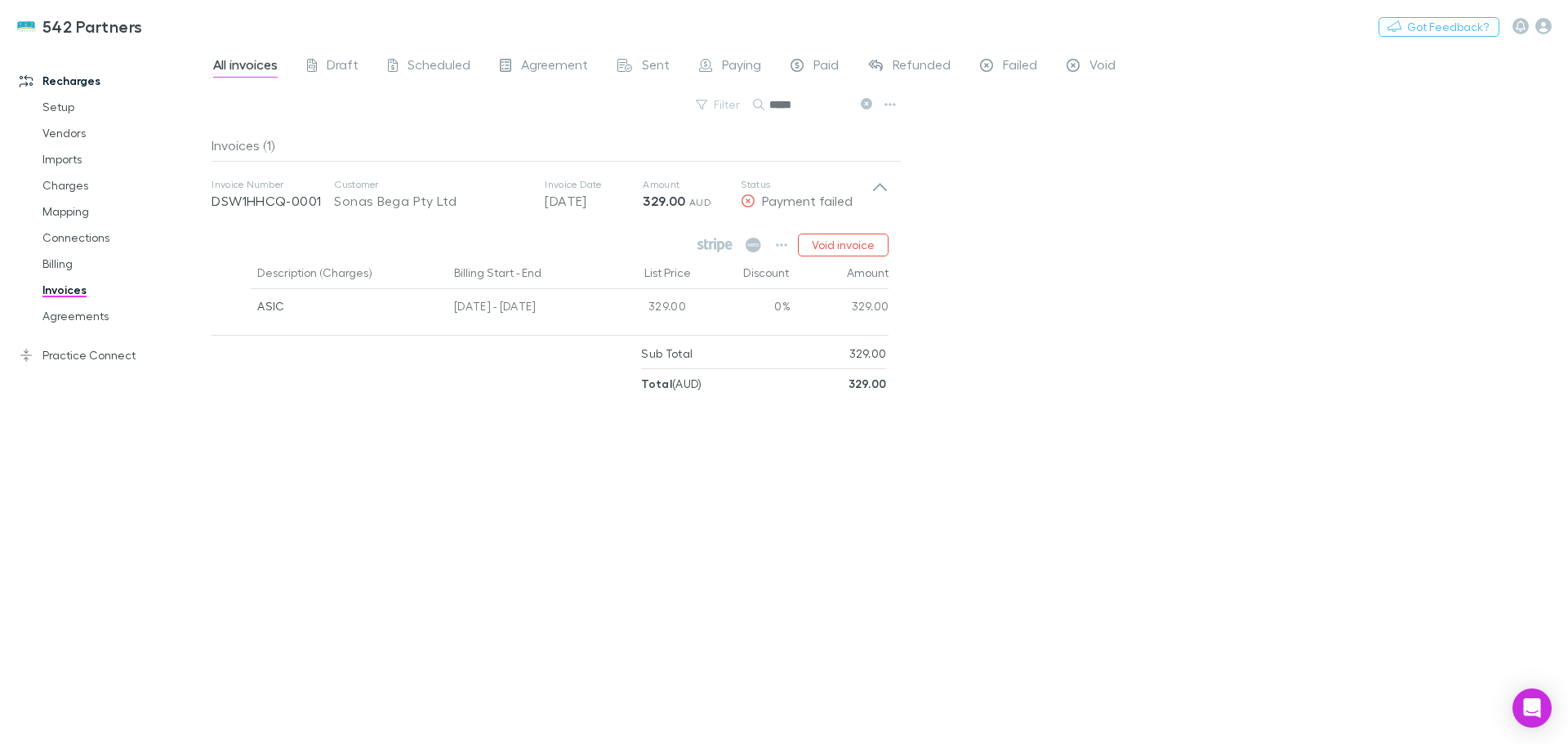
click at [781, 249] on icon "button" at bounding box center [781, 244] width 12 height 13
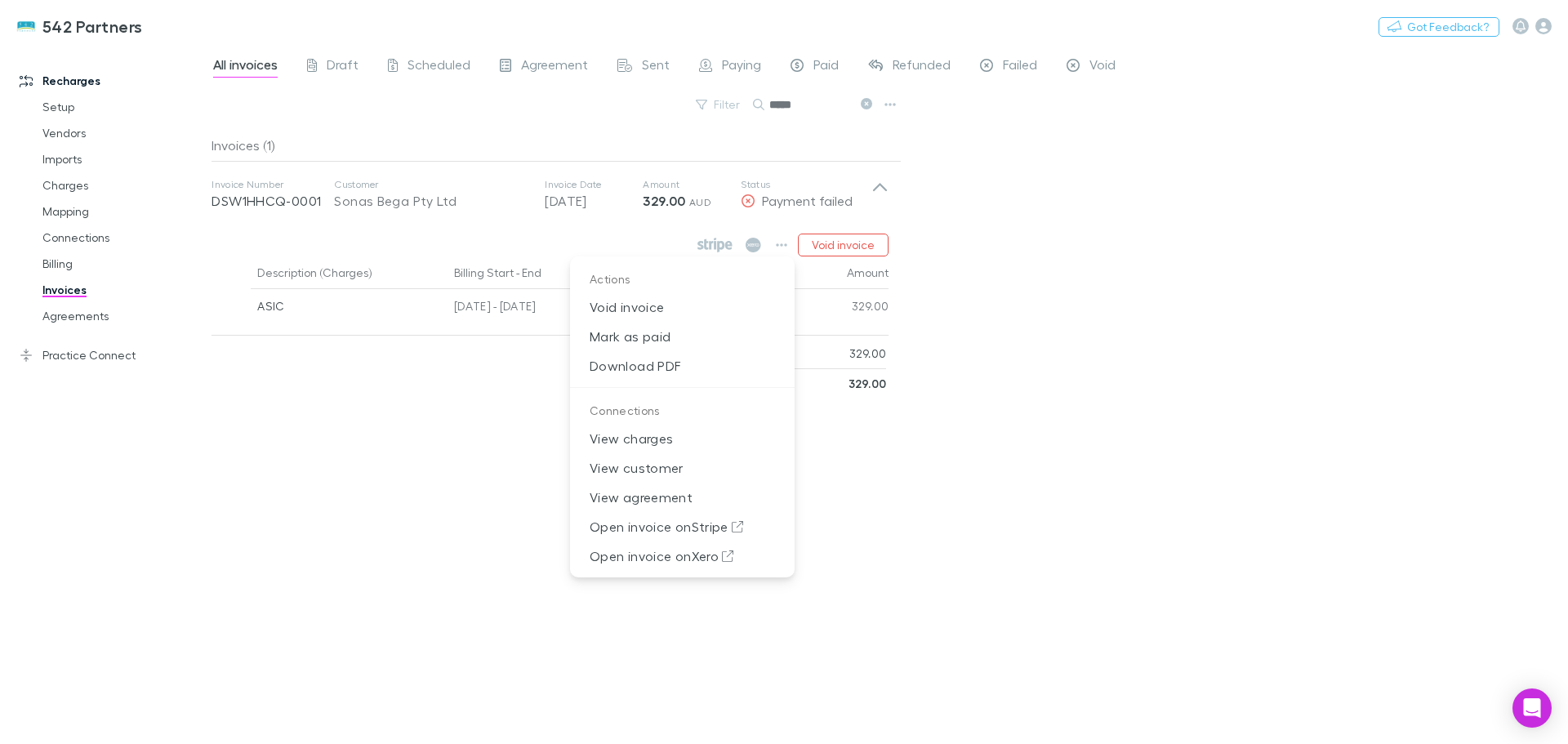
click at [657, 445] on p "View charges" at bounding box center [681, 438] width 224 height 29
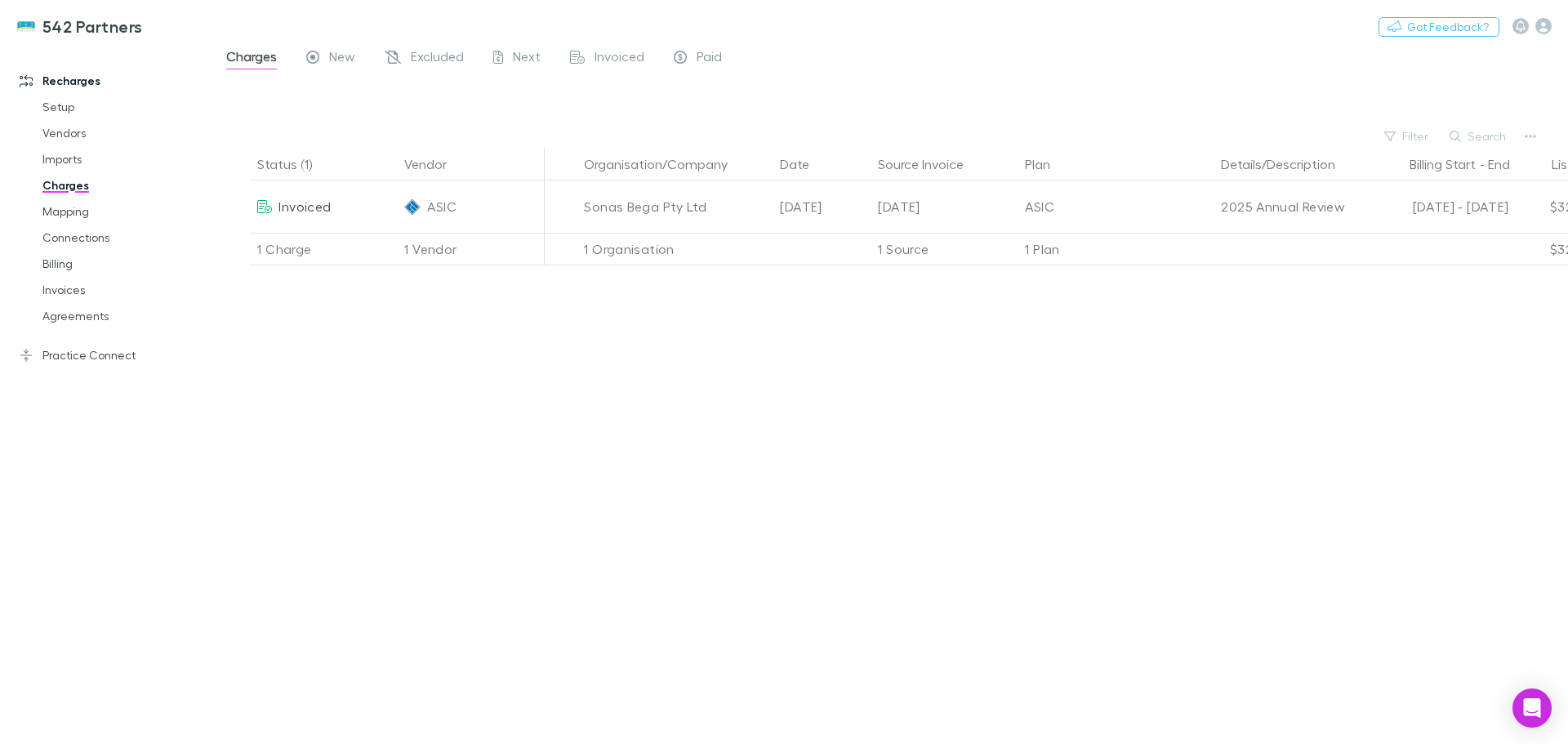
click at [770, 205] on div "Sonas Bega Pty Ltd" at bounding box center [675, 207] width 196 height 53
click at [305, 209] on span "Invoiced" at bounding box center [304, 205] width 53 height 15
click at [267, 208] on icon at bounding box center [264, 206] width 15 height 13
click at [413, 212] on img at bounding box center [412, 206] width 16 height 16
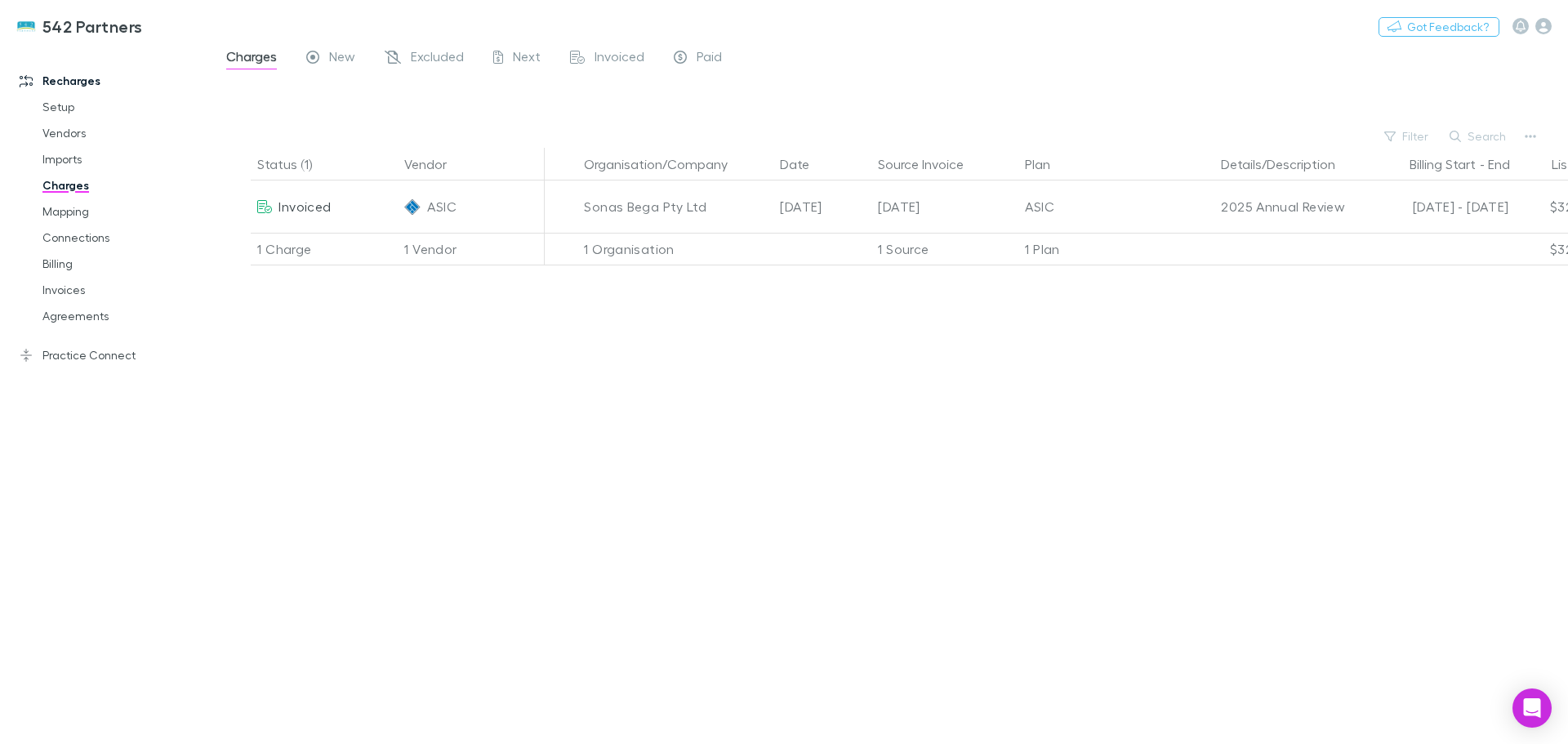
click at [413, 212] on img at bounding box center [412, 206] width 16 height 16
click at [488, 200] on div "ASIC" at bounding box center [471, 207] width 134 height 53
click at [440, 209] on span "ASIC" at bounding box center [441, 207] width 28 height 53
click at [298, 198] on span "Invoiced" at bounding box center [304, 205] width 53 height 15
click at [263, 203] on icon at bounding box center [264, 206] width 15 height 13
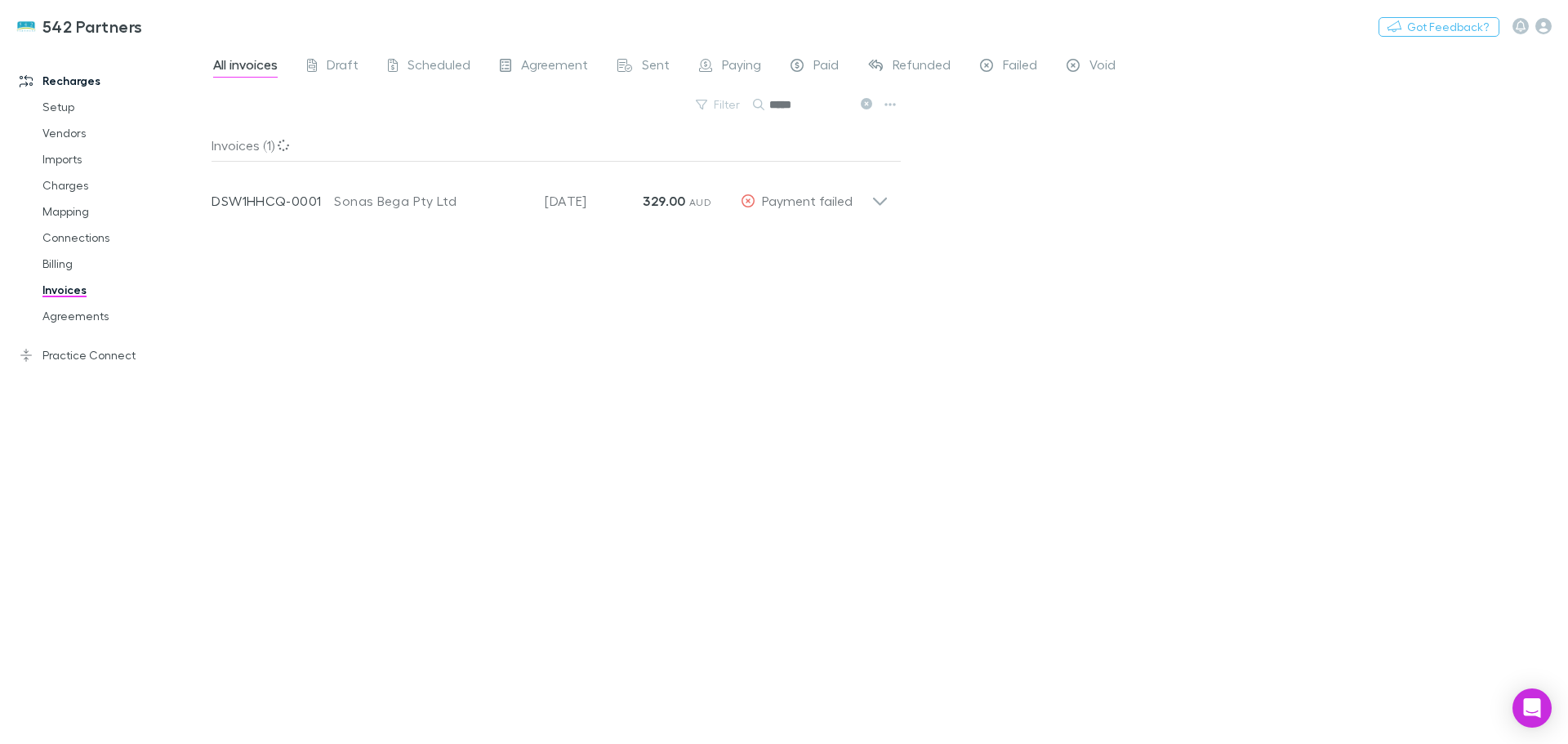
click at [873, 204] on icon at bounding box center [879, 194] width 17 height 33
click at [784, 238] on icon "button" at bounding box center [781, 244] width 12 height 13
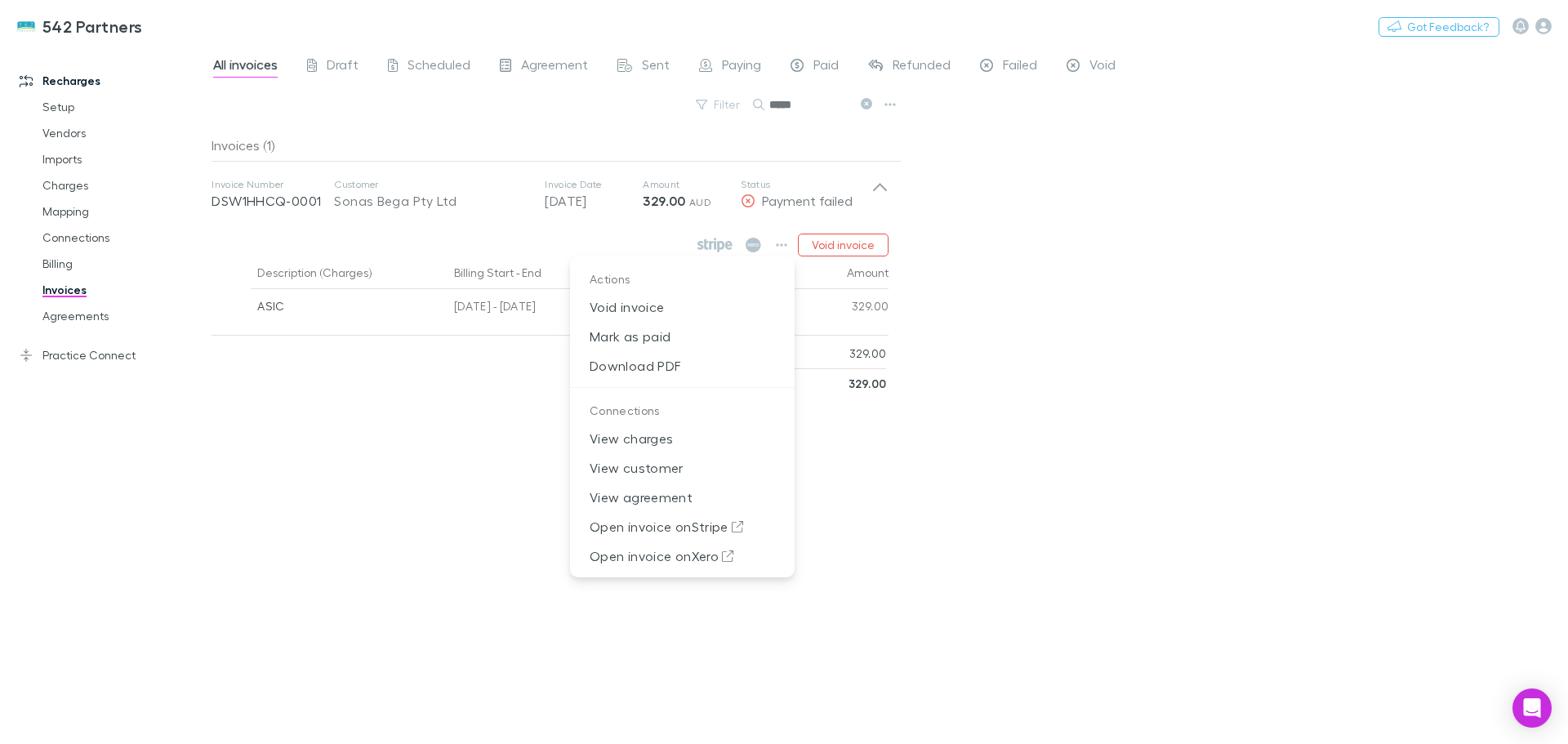
click at [785, 239] on div at bounding box center [784, 372] width 1568 height 744
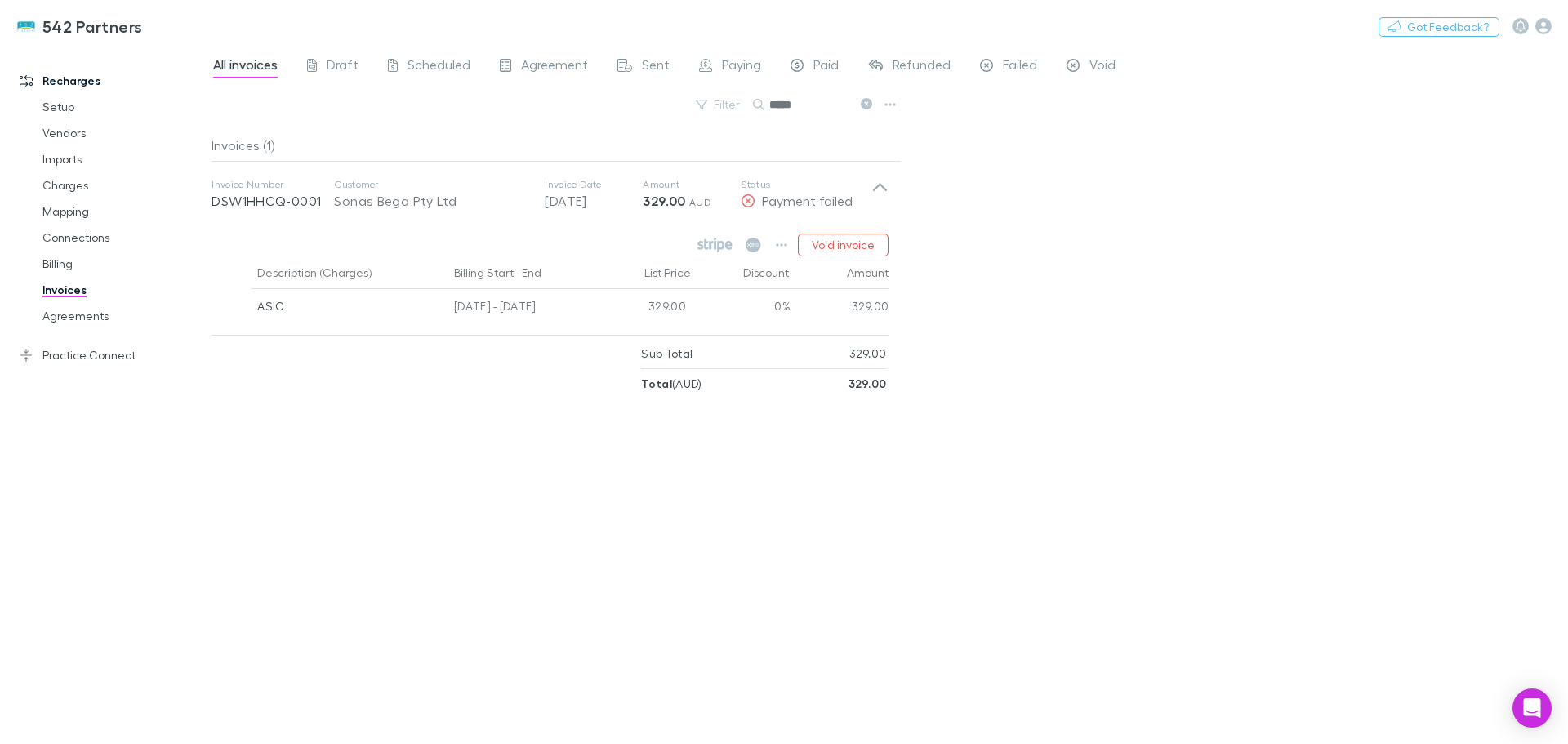
click at [94, 317] on link "Agreements" at bounding box center [124, 315] width 194 height 26
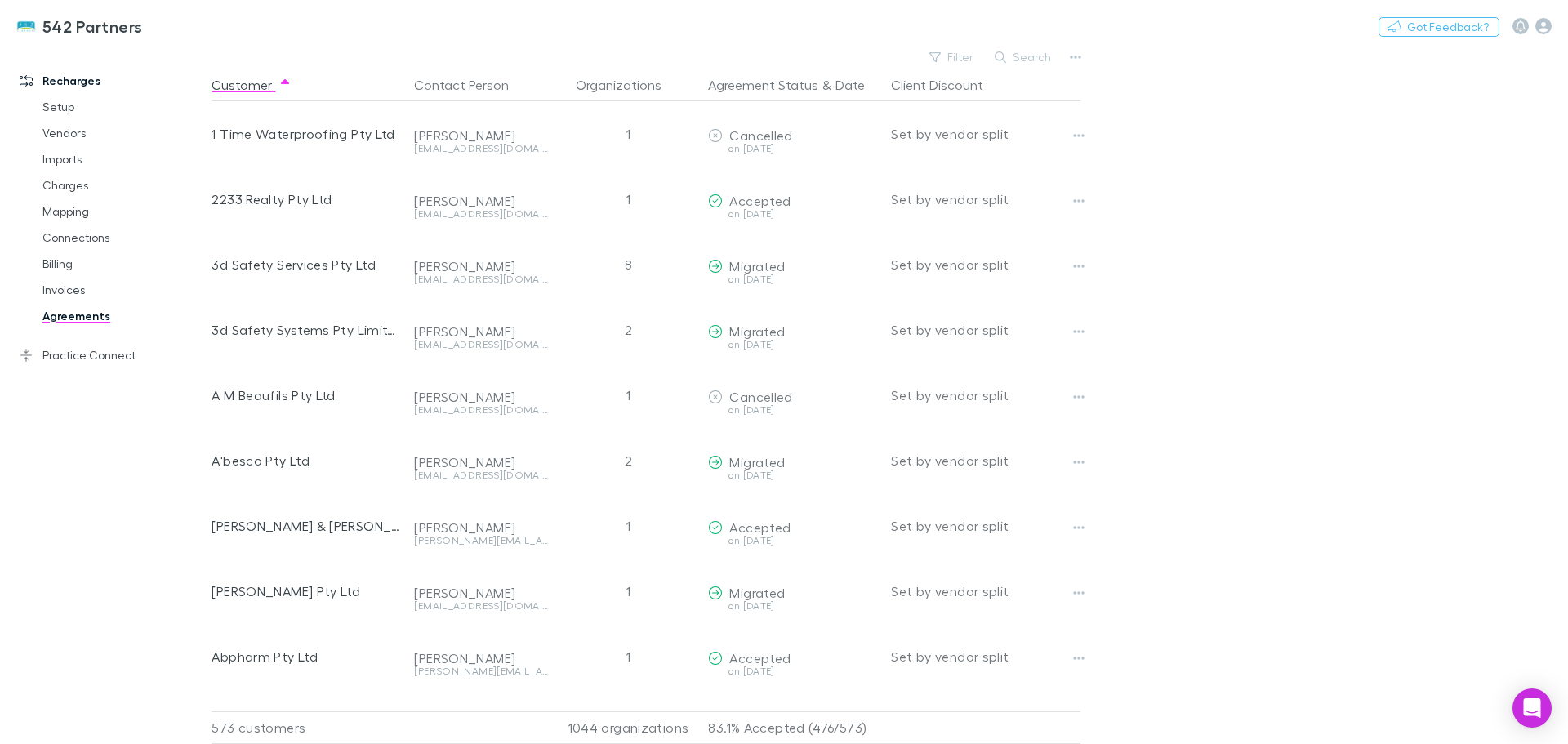
click at [1028, 62] on button "Search" at bounding box center [1024, 57] width 74 height 20
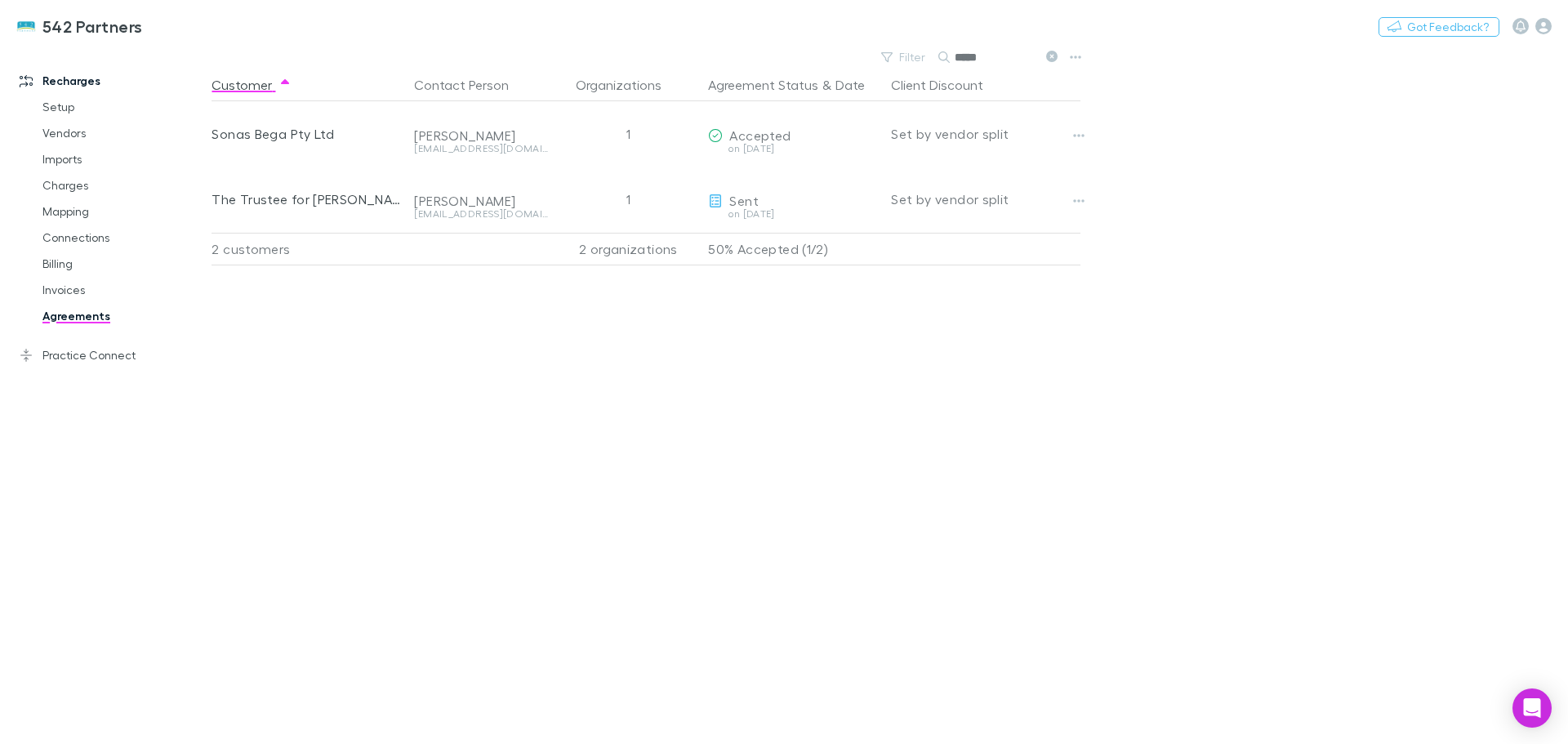
type input "*****"
click at [1087, 138] on button "button" at bounding box center [1078, 135] width 23 height 23
click at [789, 143] on div at bounding box center [784, 372] width 1568 height 744
click at [754, 144] on div "on [DATE]" at bounding box center [792, 148] width 170 height 10
click at [752, 143] on div "Accepted on [DATE]" at bounding box center [792, 134] width 170 height 65
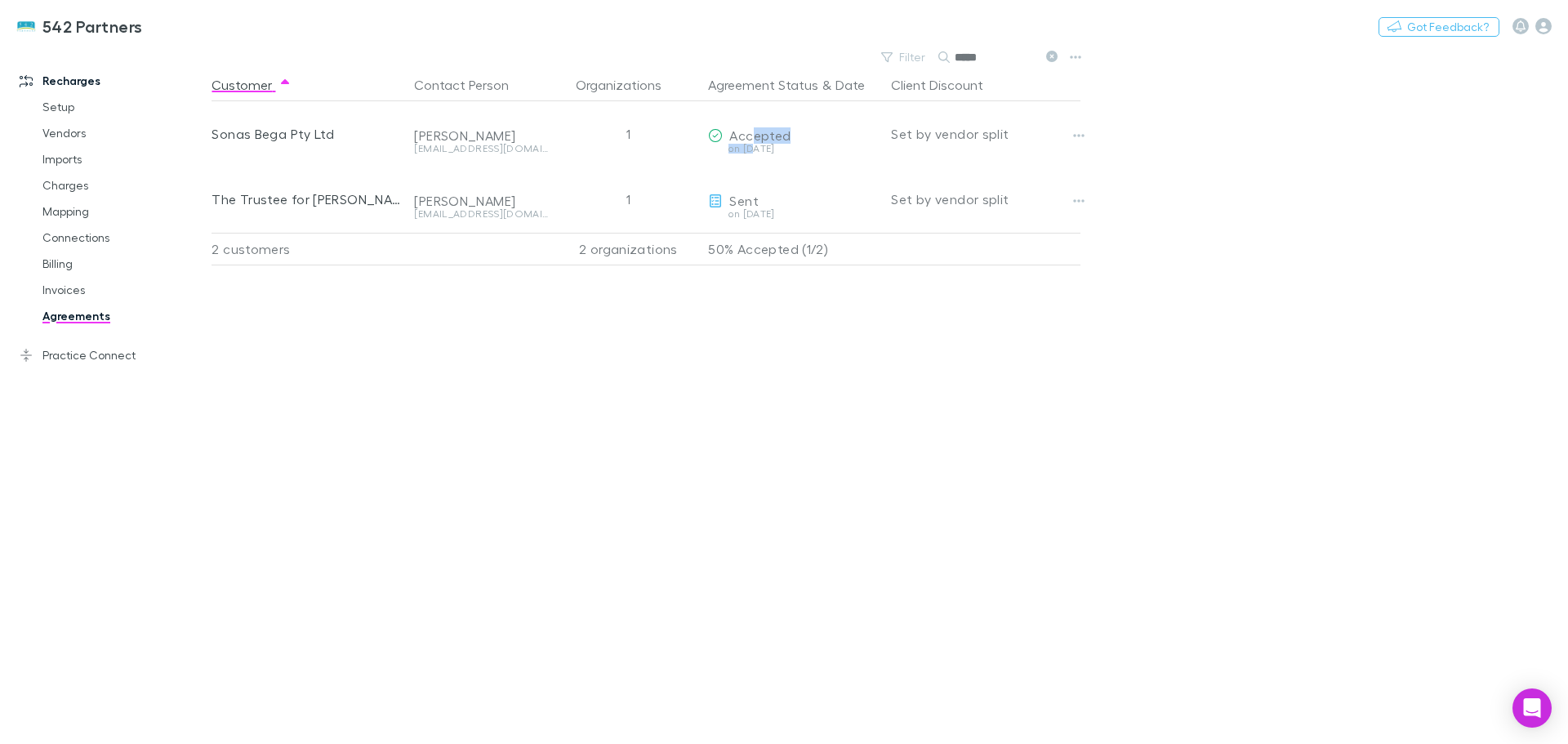
click at [752, 143] on div "Accepted" at bounding box center [792, 135] width 170 height 16
click at [749, 142] on span "Accepted" at bounding box center [759, 134] width 61 height 15
click at [641, 134] on div "1" at bounding box center [628, 134] width 147 height 65
click at [636, 134] on div "1" at bounding box center [628, 134] width 147 height 65
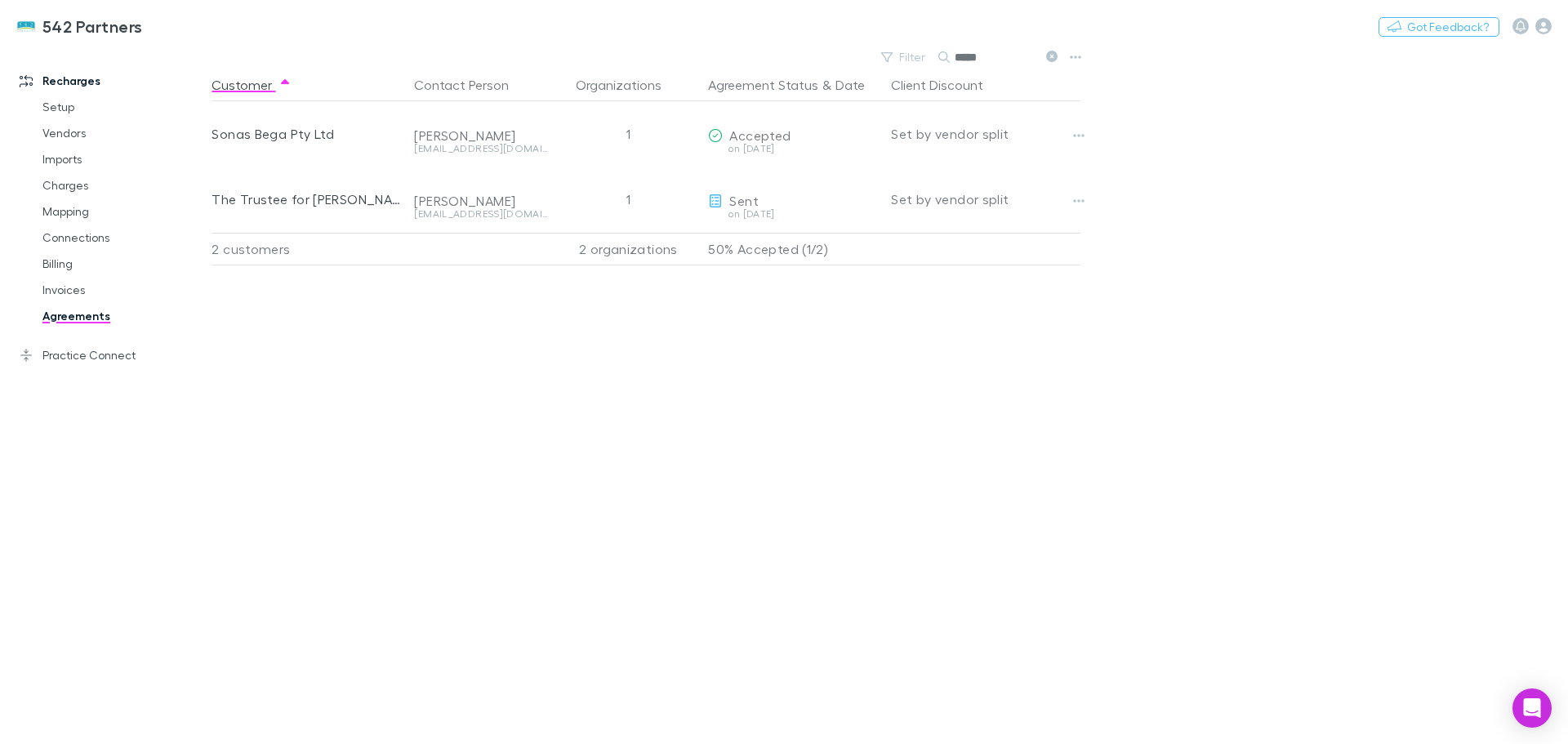
click at [633, 134] on div "1" at bounding box center [628, 134] width 147 height 65
click at [630, 134] on div "1" at bounding box center [628, 134] width 147 height 65
click at [613, 240] on div "2 organizations" at bounding box center [628, 249] width 147 height 33
